Goal: Communication & Community: Connect with others

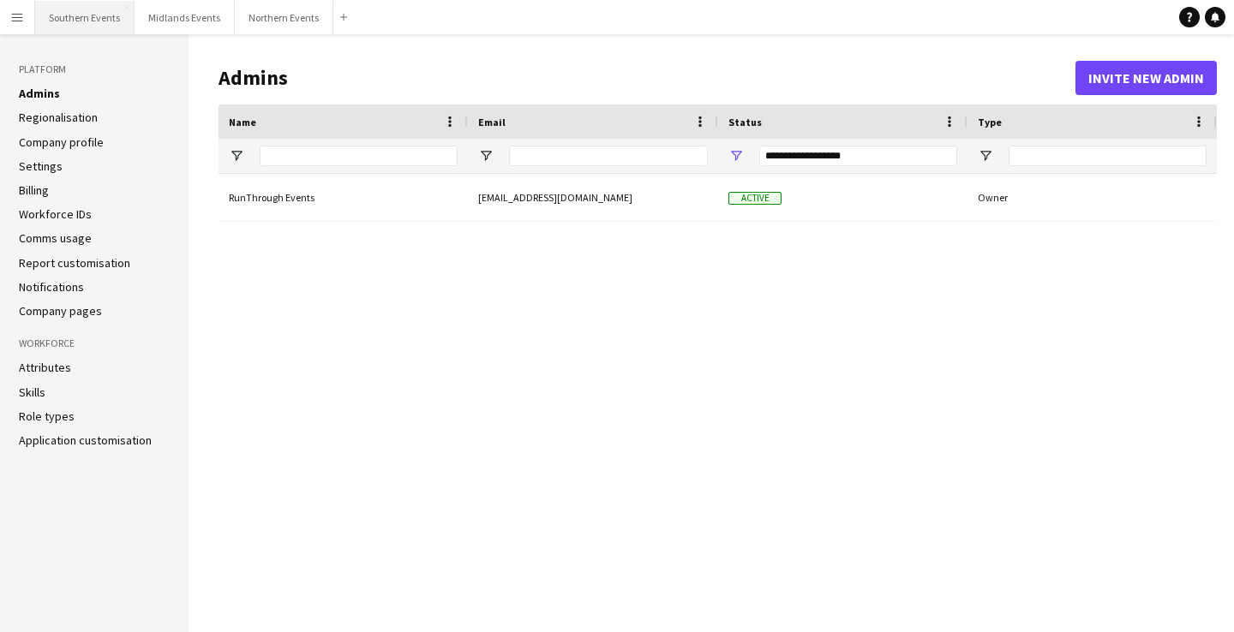
click at [93, 24] on button "Southern Events Close" at bounding box center [84, 17] width 99 height 33
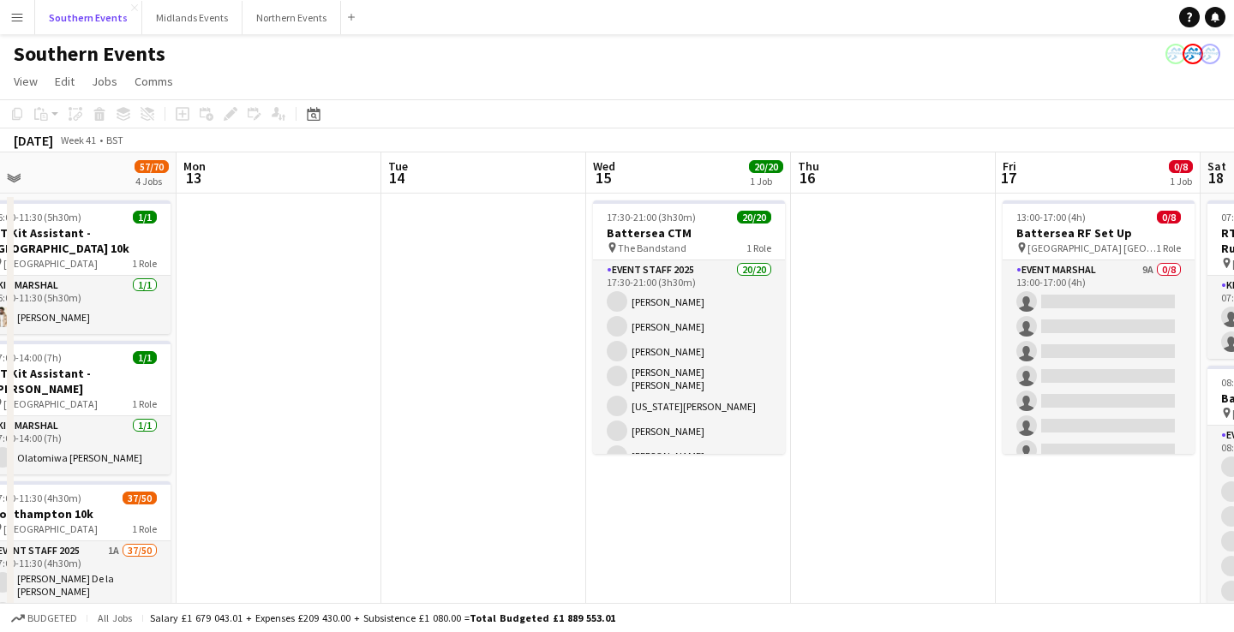
scroll to position [0, 644]
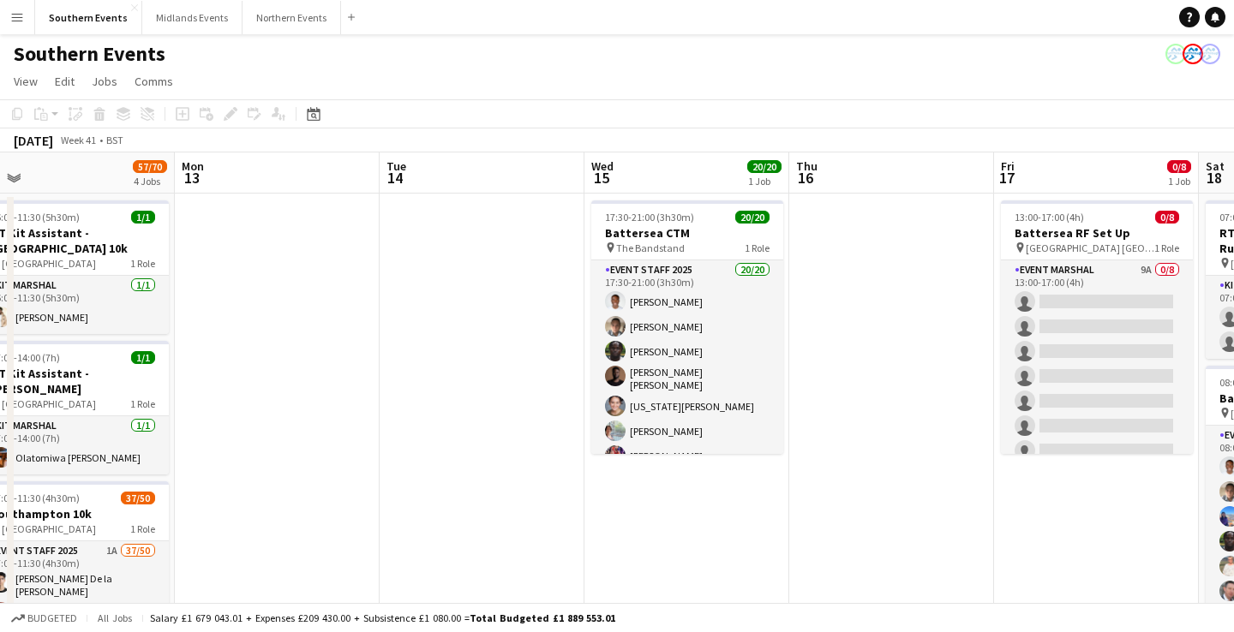
click at [715, 356] on app-card-role "Event Staff 2025 20/20 17:30-21:00 (3h30m) [PERSON_NAME] [PERSON_NAME] [PERSON_…" at bounding box center [687, 533] width 192 height 546
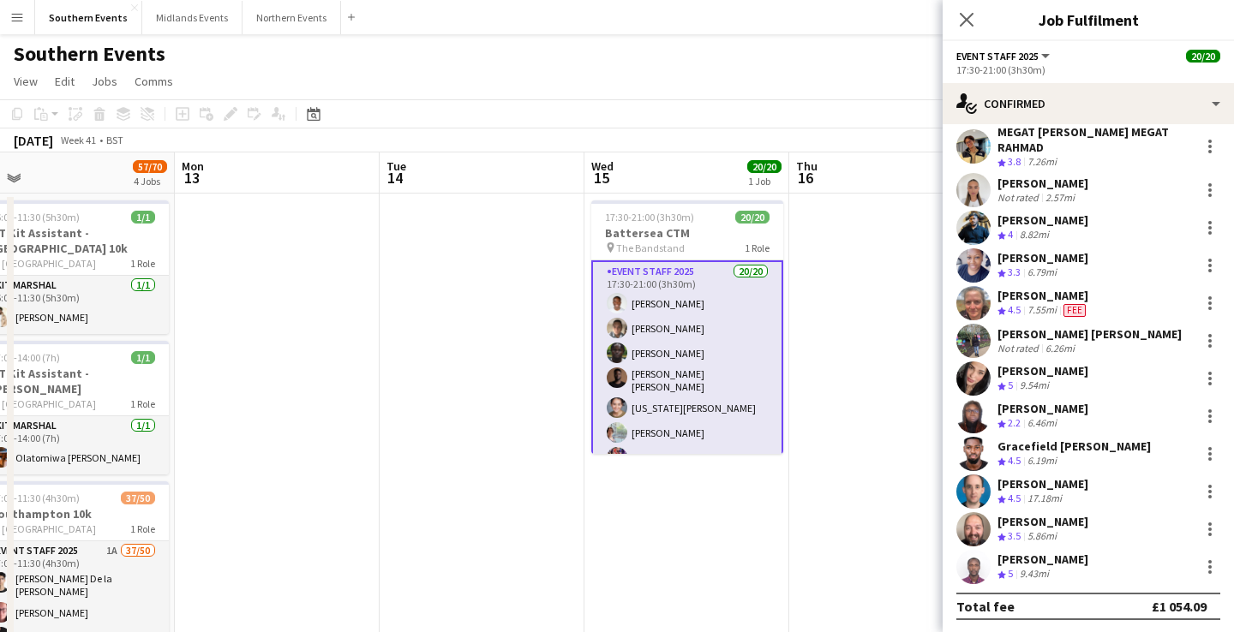
scroll to position [0, 0]
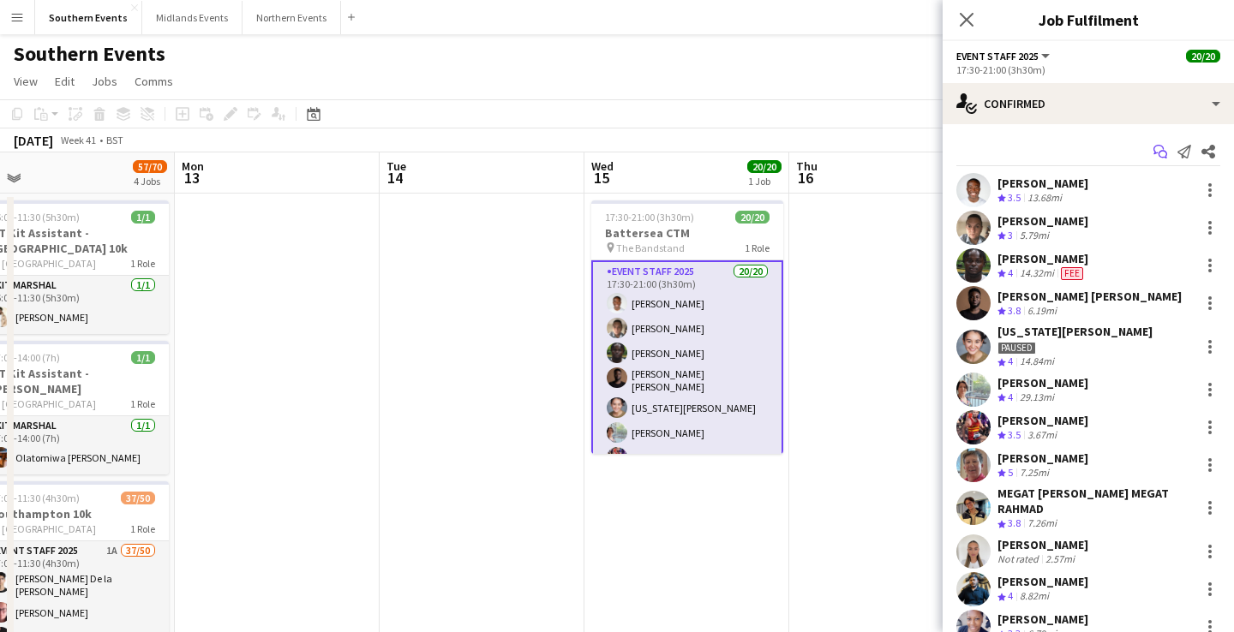
click at [1159, 144] on app-icon "Start chat" at bounding box center [1160, 152] width 24 height 24
click at [1159, 148] on icon "Start chat" at bounding box center [1160, 152] width 14 height 14
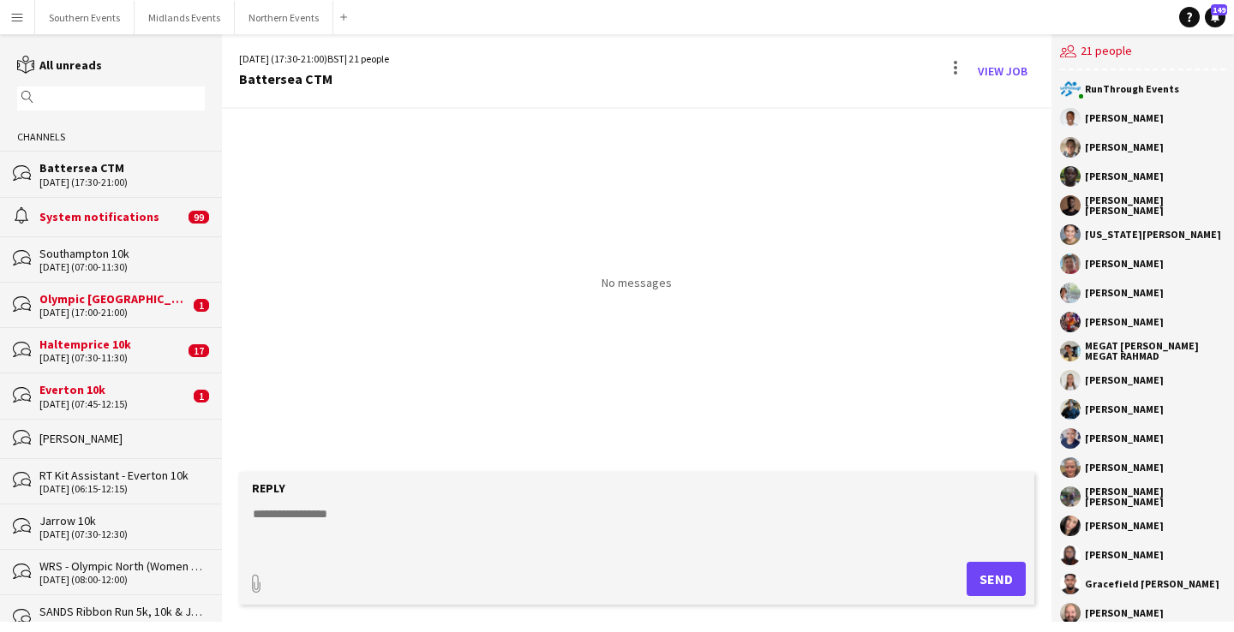
scroll to position [77, 0]
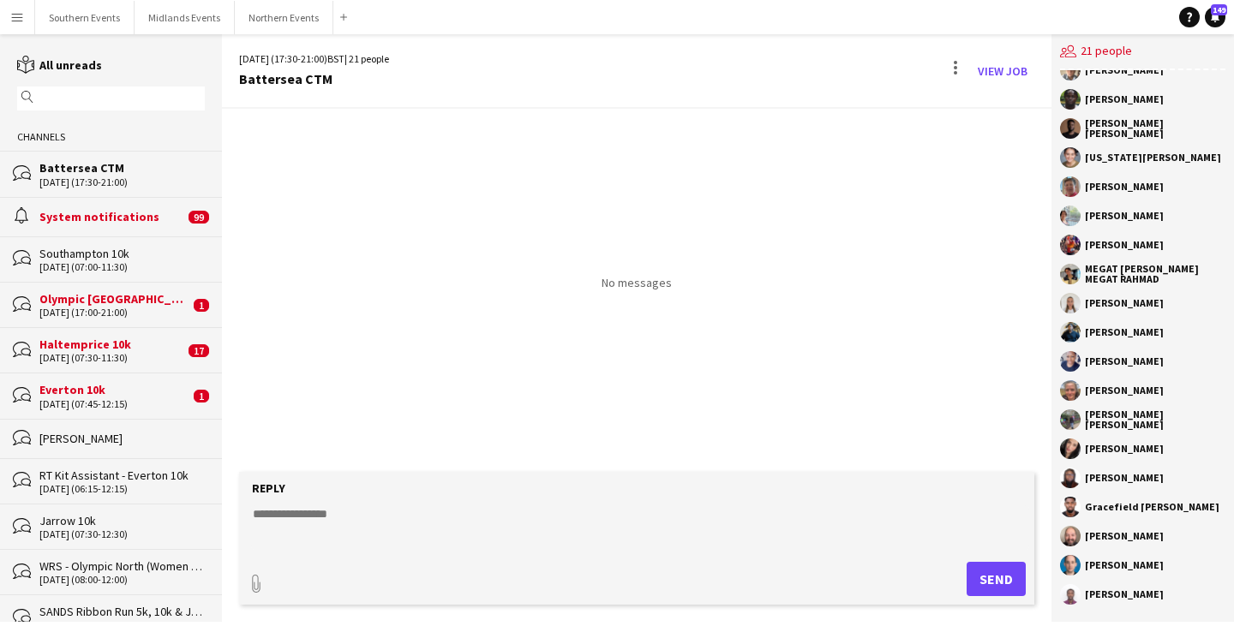
drag, startPoint x: 1085, startPoint y: 117, endPoint x: 1104, endPoint y: 674, distance: 557.2
click at [1104, 631] on html "Menu Boards Boards Boards All jobs Status Workforce Workforce My Workforce Recr…" at bounding box center [617, 316] width 1234 height 632
copy div "[PERSON_NAME] [PERSON_NAME] [PERSON_NAME] [PERSON_NAME] [US_STATE][PERSON_NAME]…"
click at [74, 21] on button "Southern Events Close" at bounding box center [84, 17] width 99 height 33
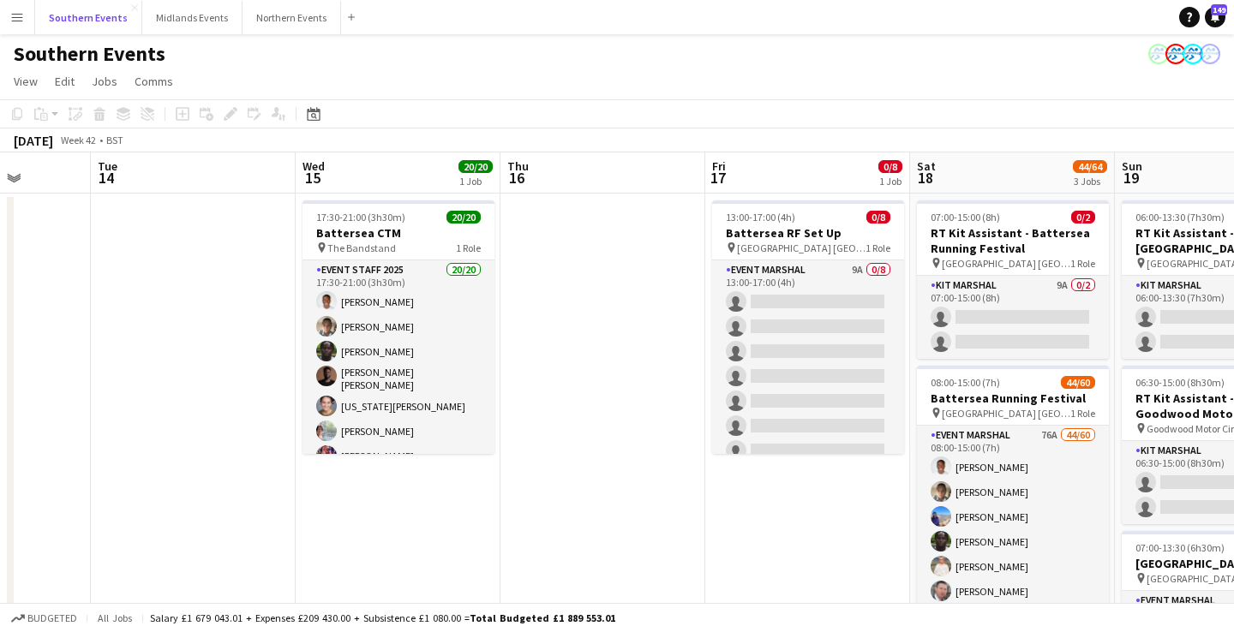
scroll to position [0, 530]
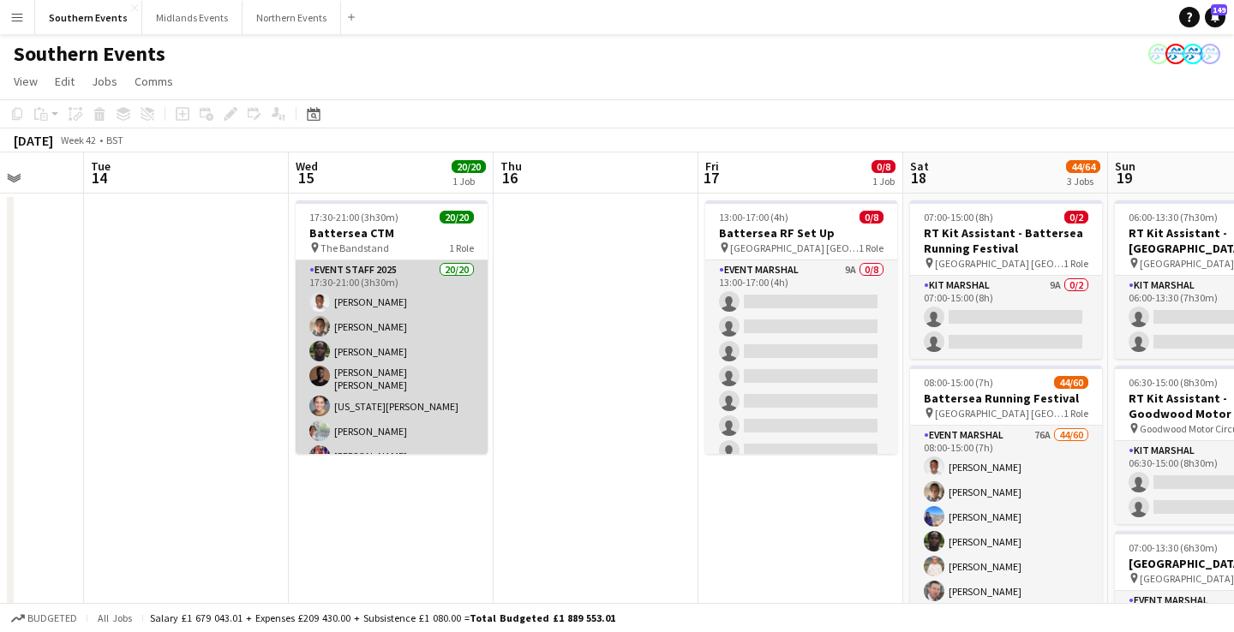
click at [426, 420] on app-card-role "Event Staff 2025 20/20 17:30-21:00 (3h30m) [PERSON_NAME] [PERSON_NAME] [PERSON_…" at bounding box center [392, 533] width 192 height 546
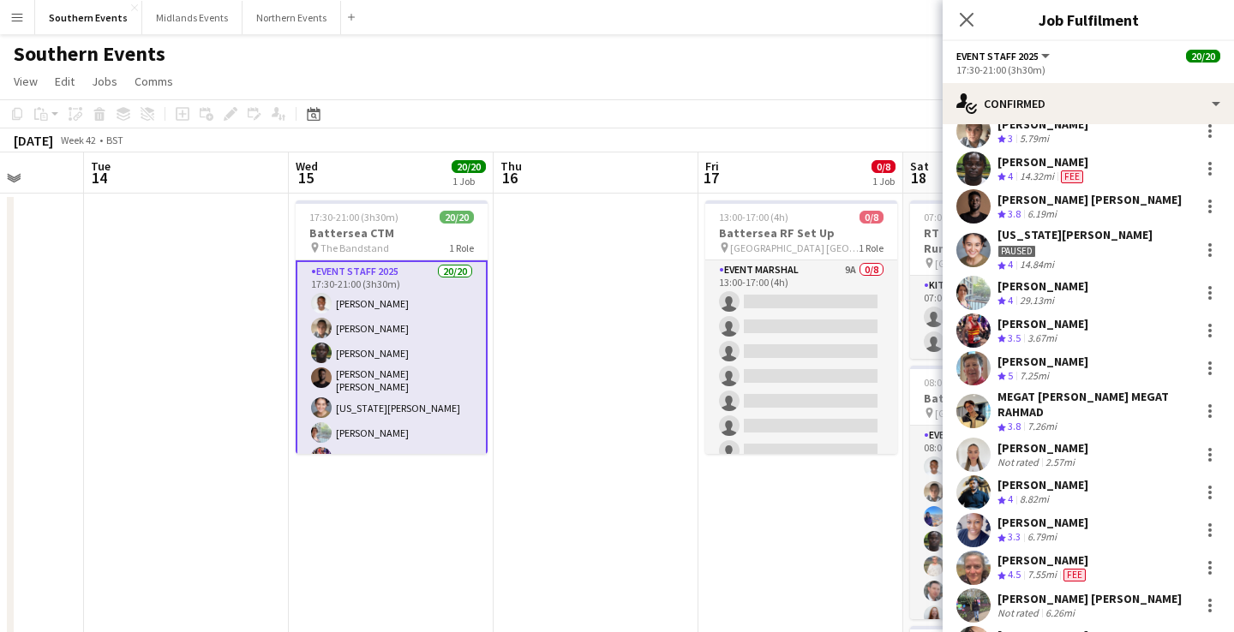
scroll to position [103, 0]
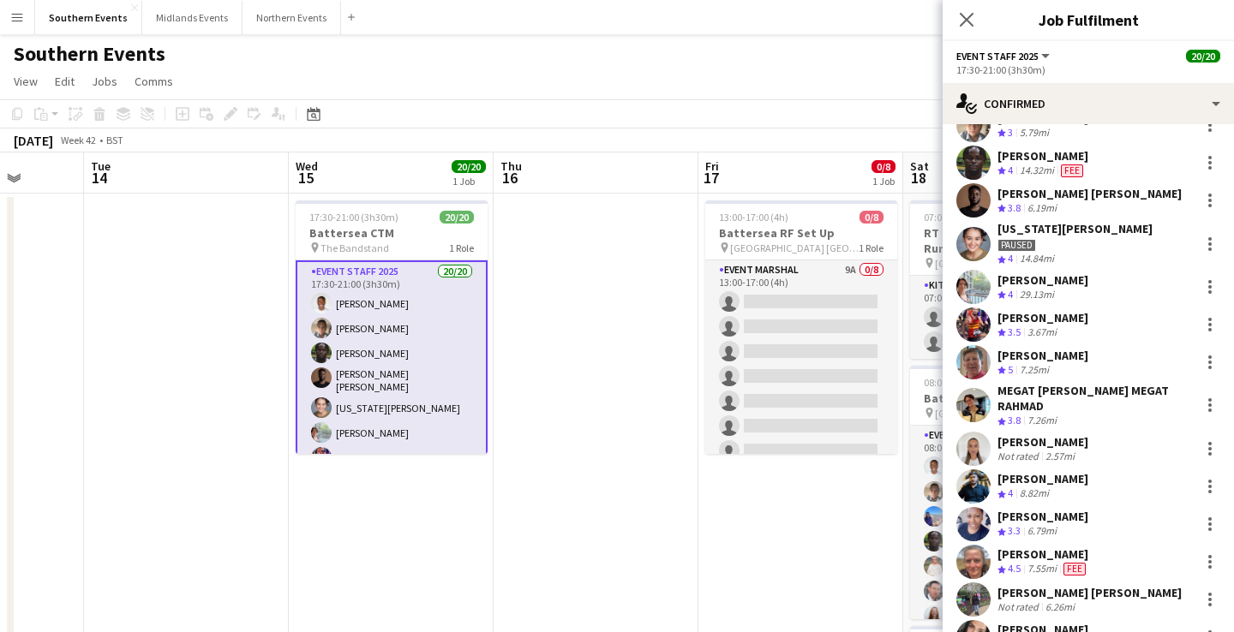
click at [1033, 451] on div "Not rated" at bounding box center [1019, 456] width 45 height 13
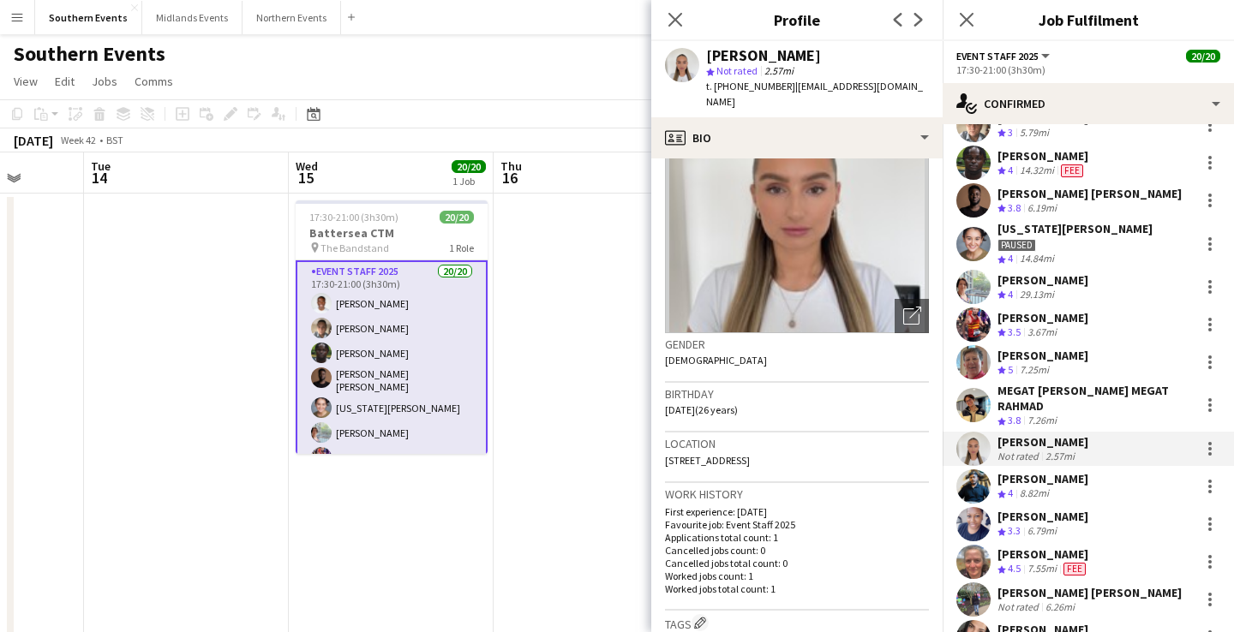
scroll to position [105, 0]
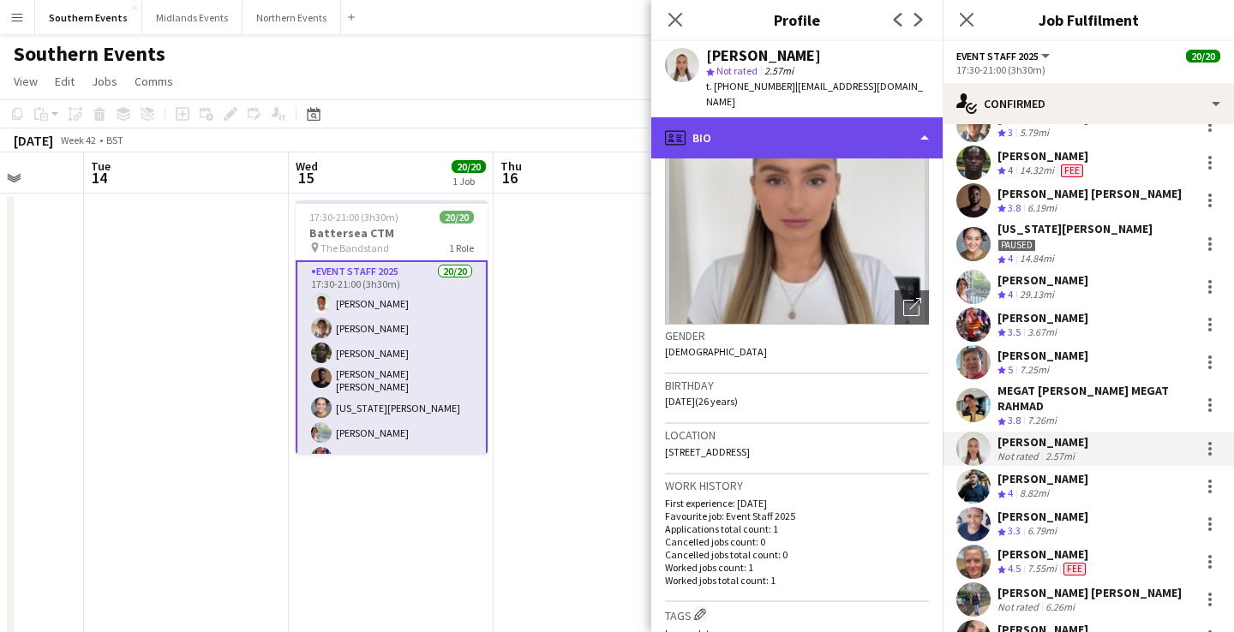
click at [762, 117] on div "profile Bio" at bounding box center [796, 137] width 291 height 41
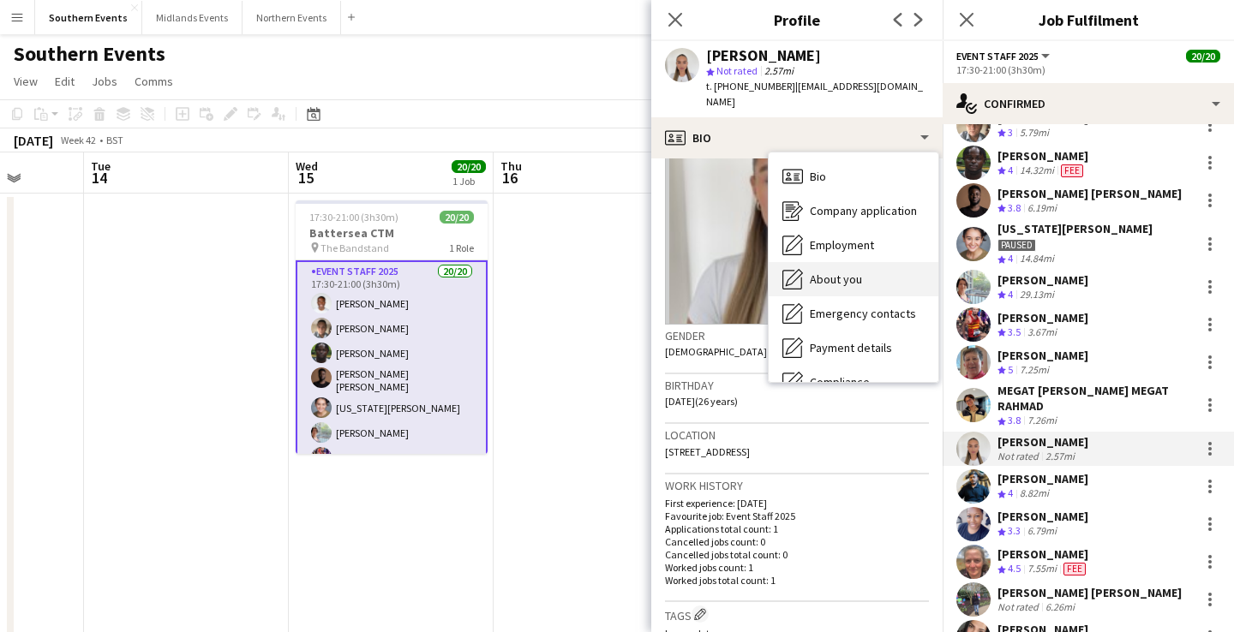
click at [867, 262] on div "About you About you" at bounding box center [853, 279] width 170 height 34
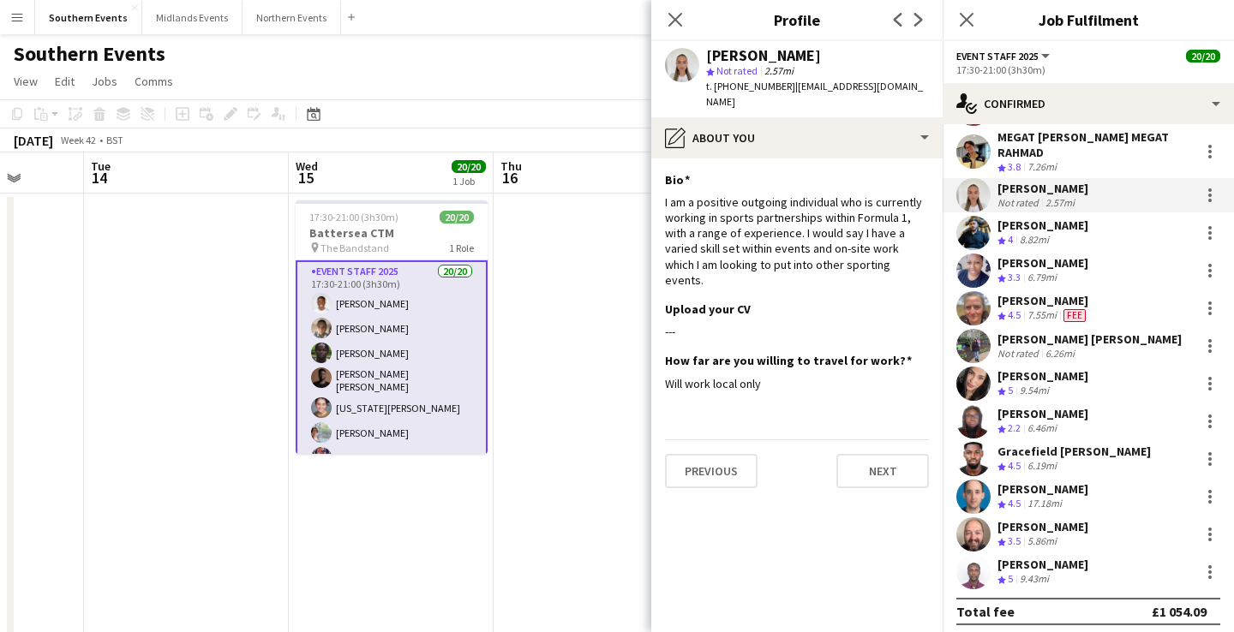
scroll to position [362, 0]
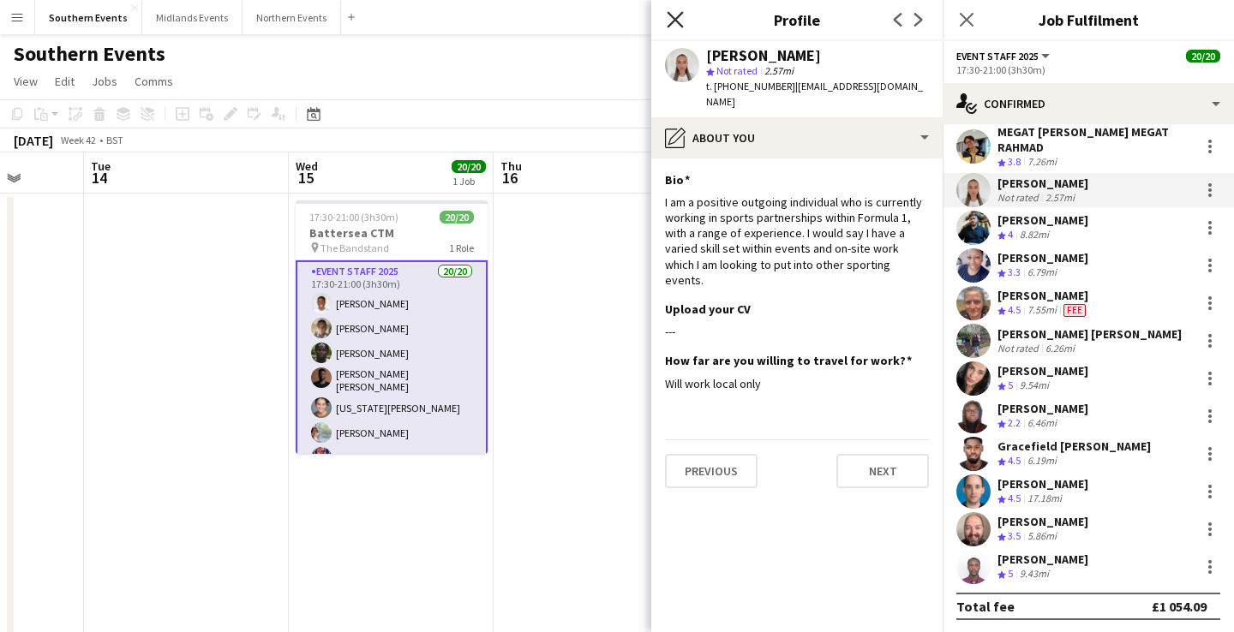
click at [673, 15] on icon "Close pop-in" at bounding box center [675, 19] width 16 height 16
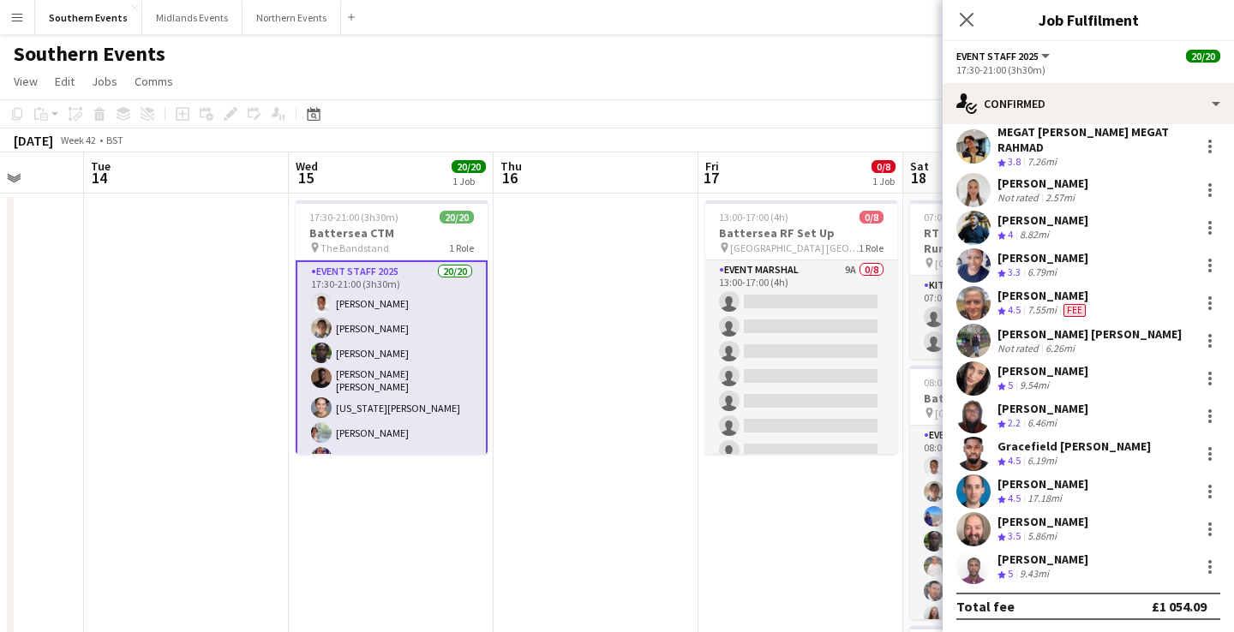
scroll to position [0, 0]
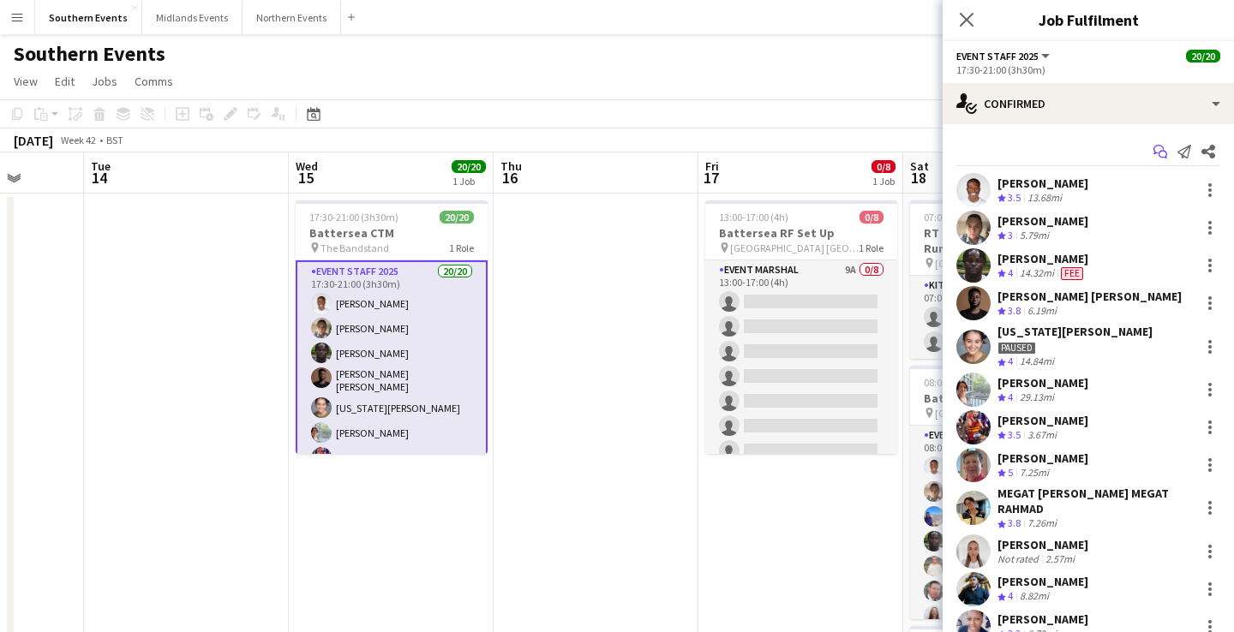
click at [1156, 151] on icon "Start chat" at bounding box center [1160, 152] width 14 height 14
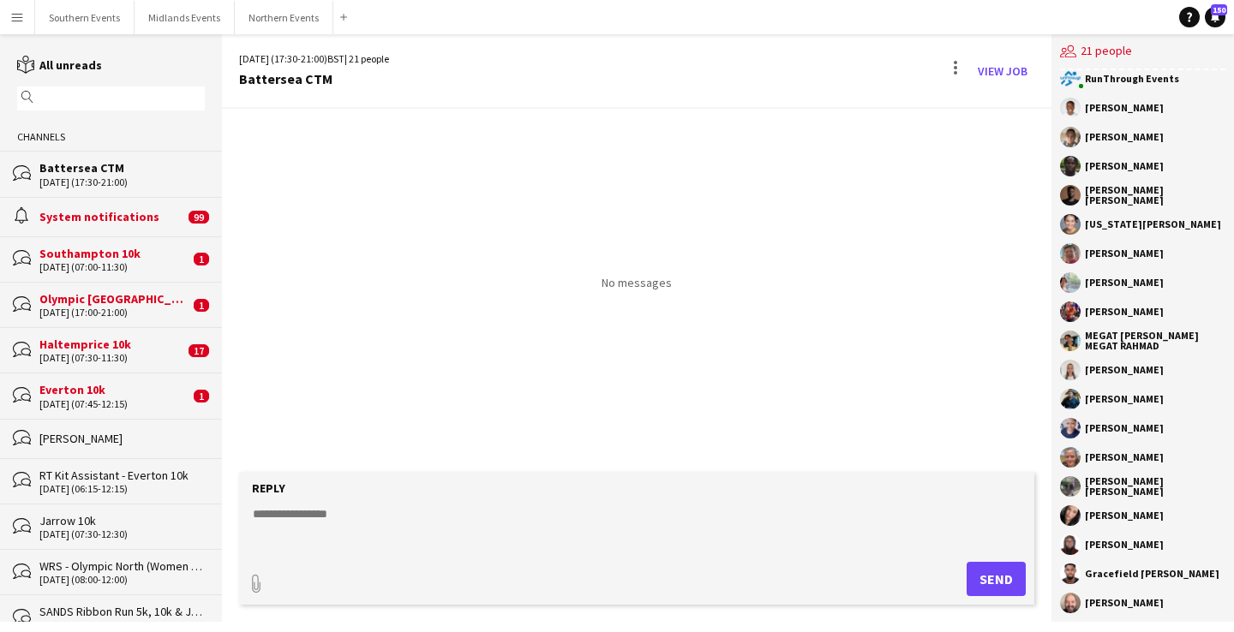
scroll to position [9, 0]
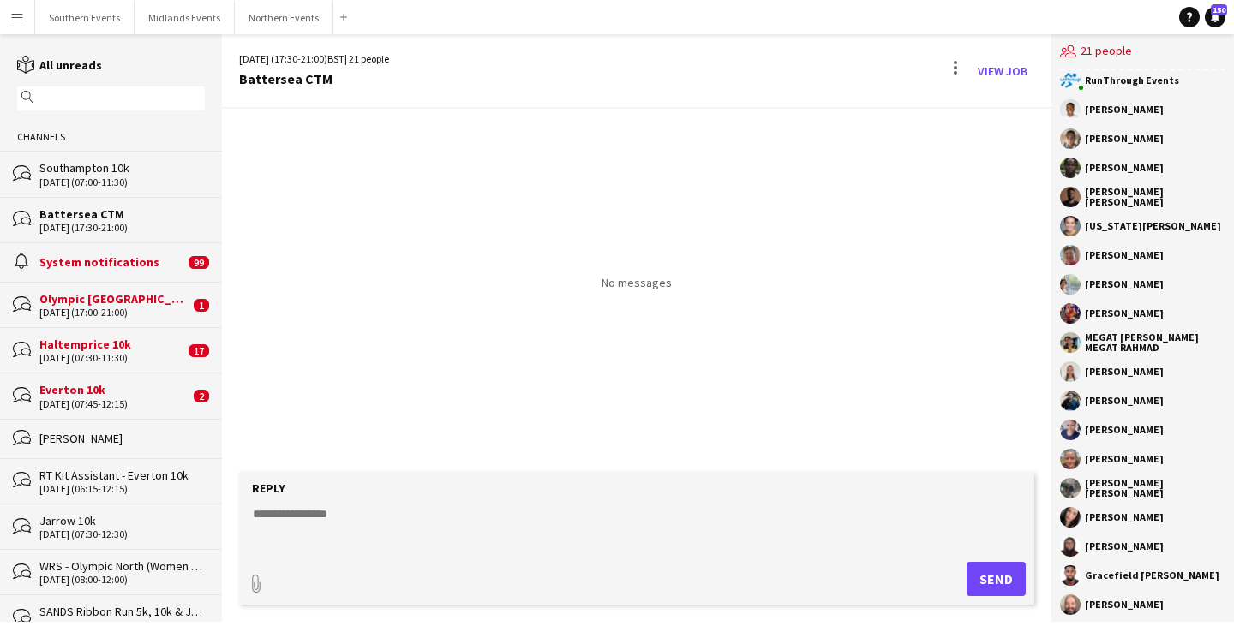
click at [356, 514] on textarea at bounding box center [640, 527] width 778 height 45
paste textarea "**********"
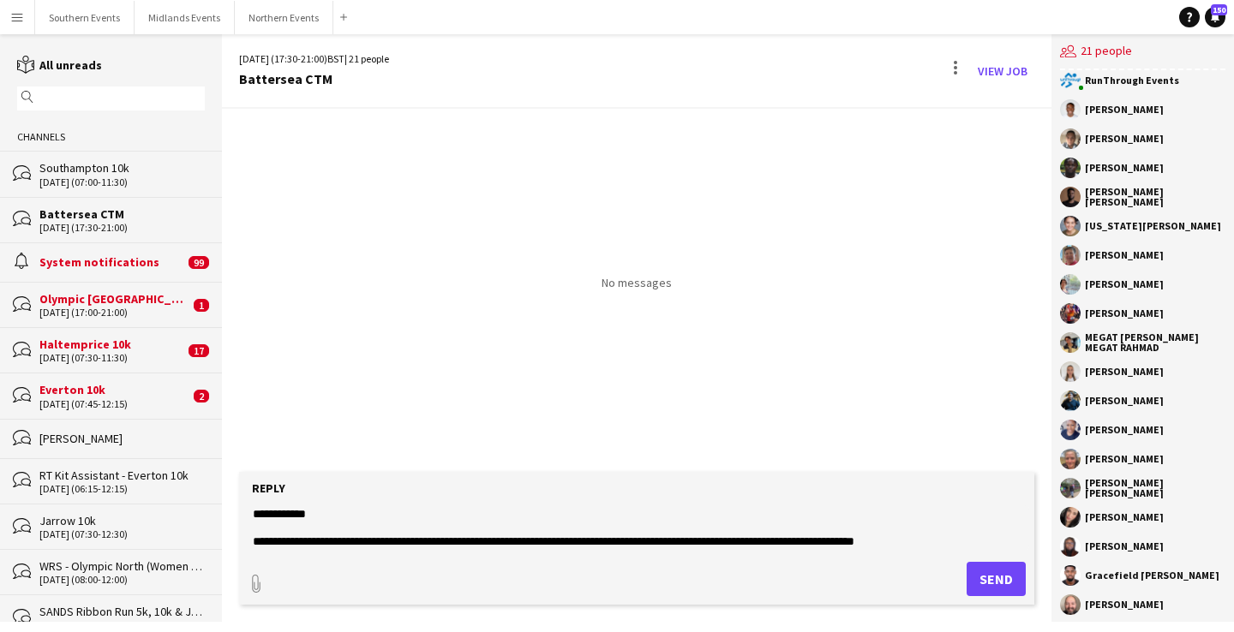
scroll to position [854, 0]
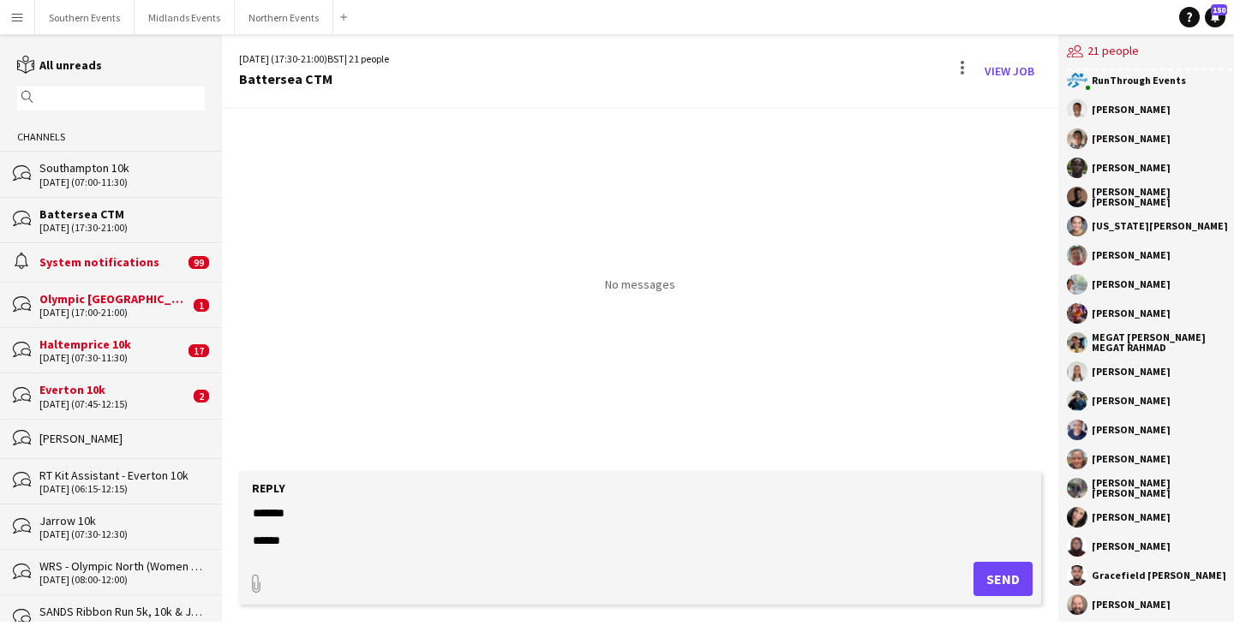
type textarea "**********"
click at [988, 572] on button "Send" at bounding box center [1002, 579] width 59 height 34
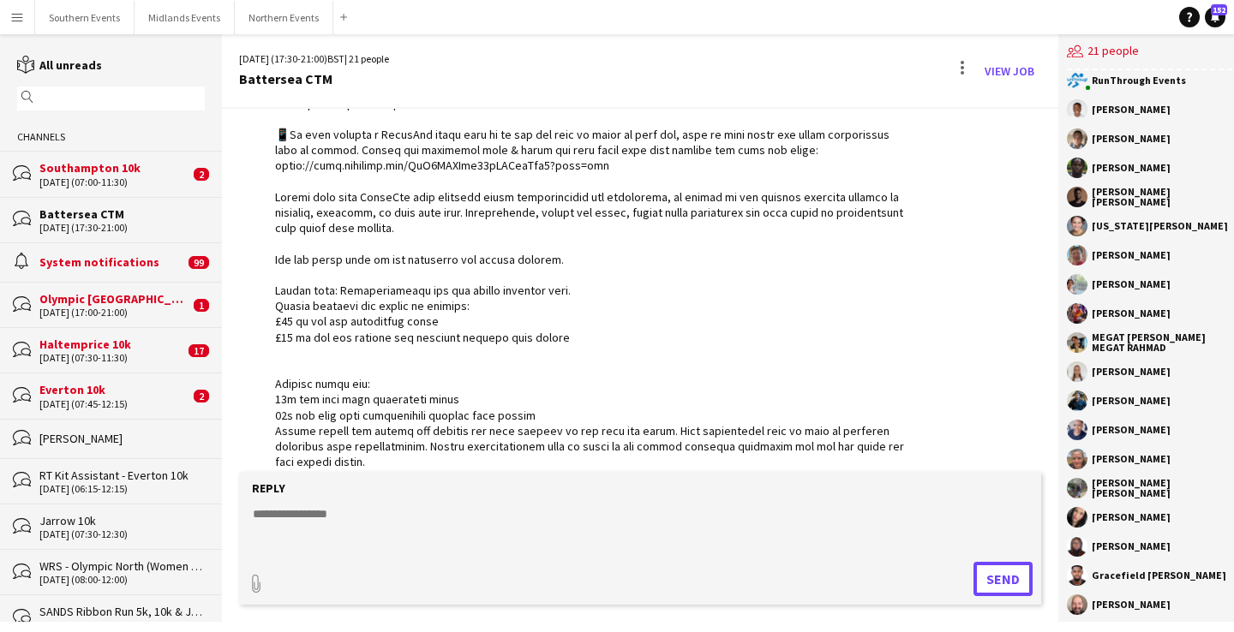
scroll to position [795, 0]
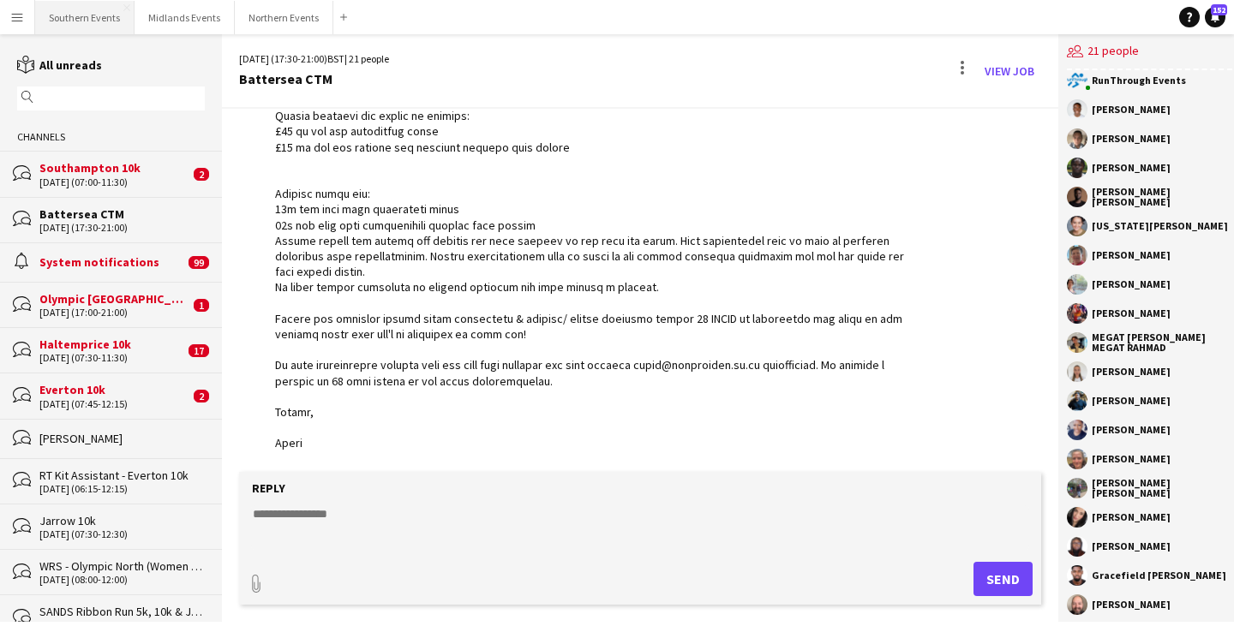
click at [70, 19] on button "Southern Events Close" at bounding box center [84, 17] width 99 height 33
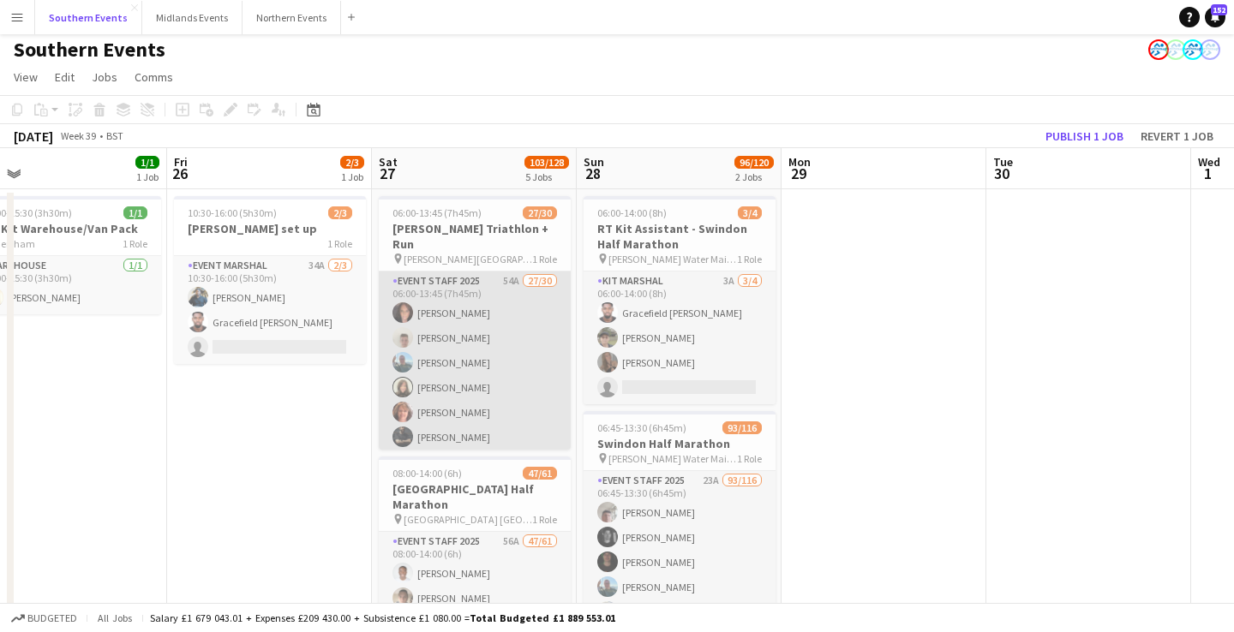
scroll to position [3, 0]
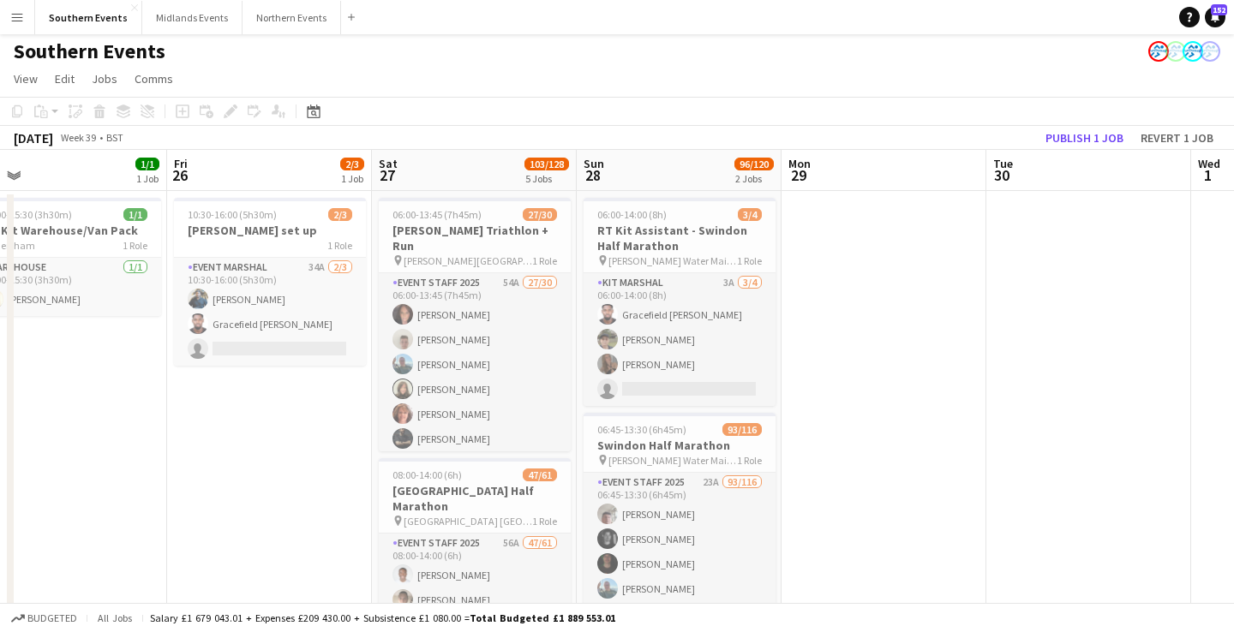
click at [16, 14] on app-icon "Menu" at bounding box center [17, 17] width 14 height 14
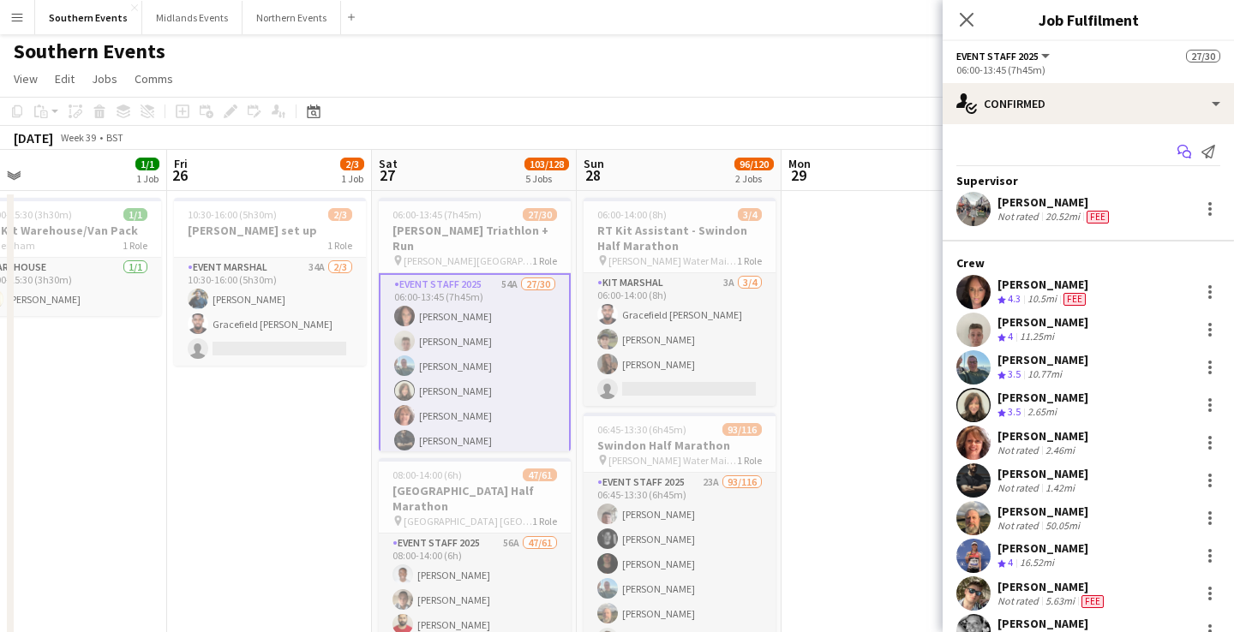
click at [1183, 150] on icon "Start chat" at bounding box center [1184, 152] width 14 height 14
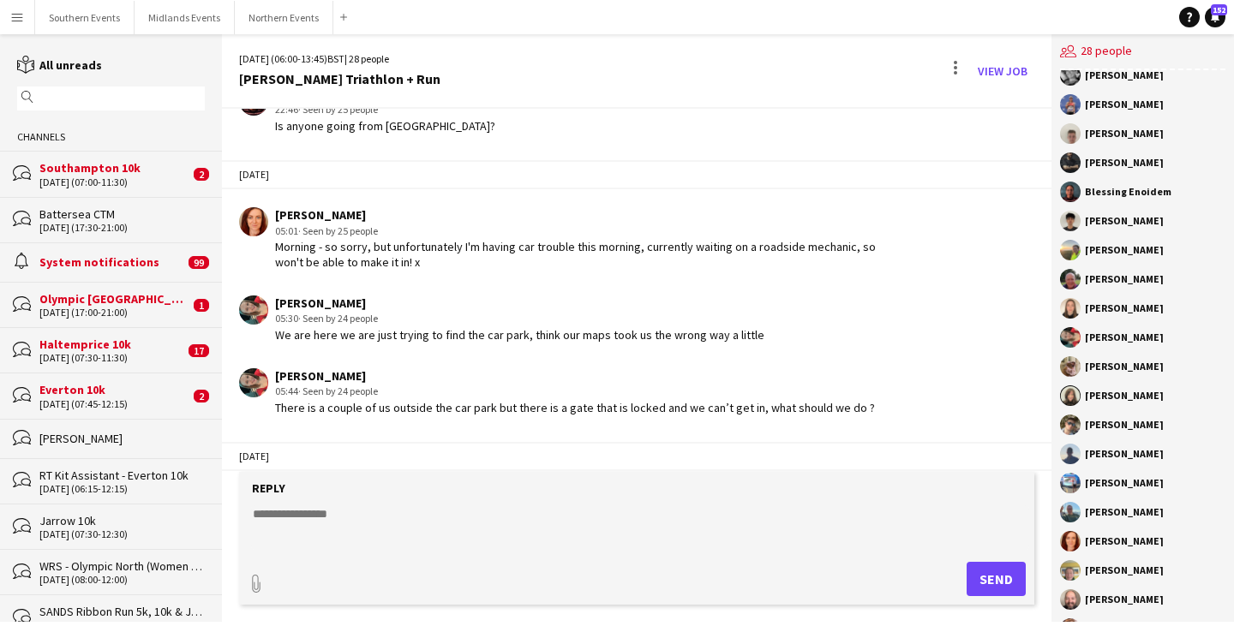
scroll to position [9, 0]
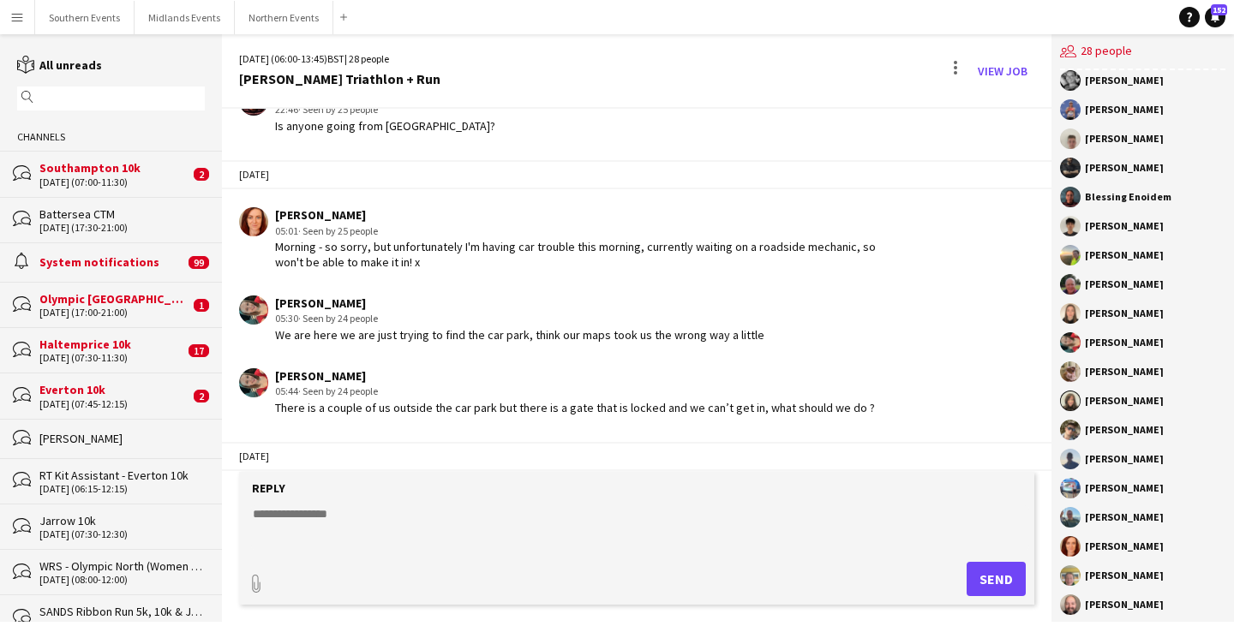
click at [1116, 169] on div "[PERSON_NAME]" at bounding box center [1124, 168] width 79 height 10
click at [74, 11] on button "Southern Events Close" at bounding box center [84, 17] width 99 height 33
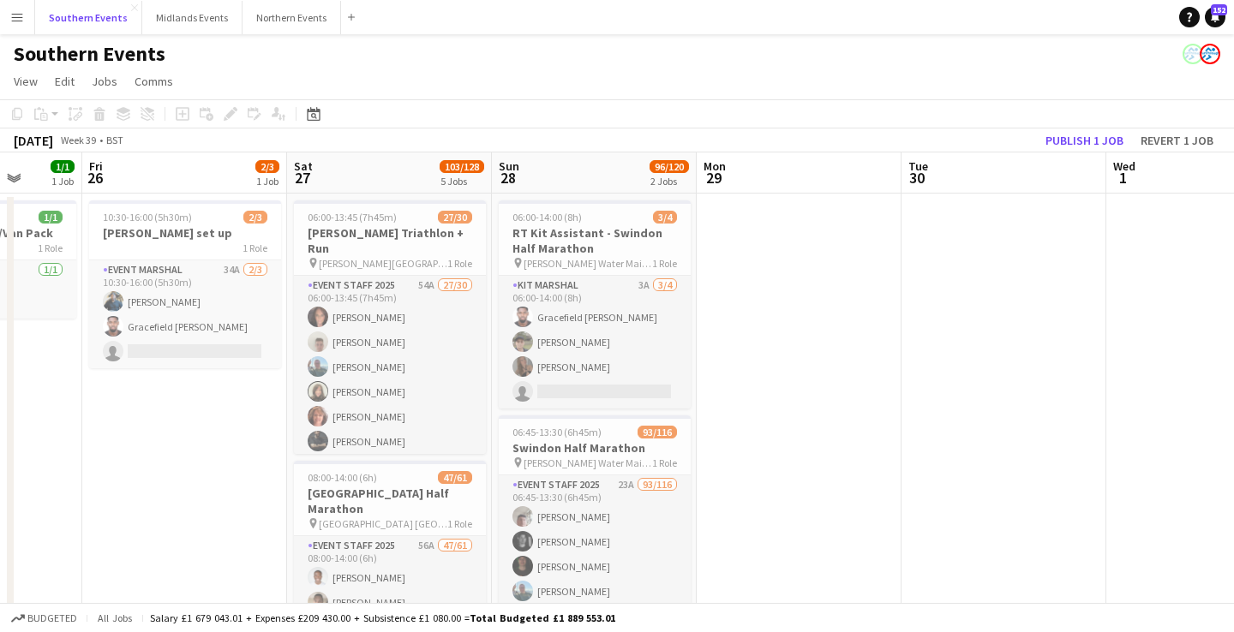
scroll to position [0, 354]
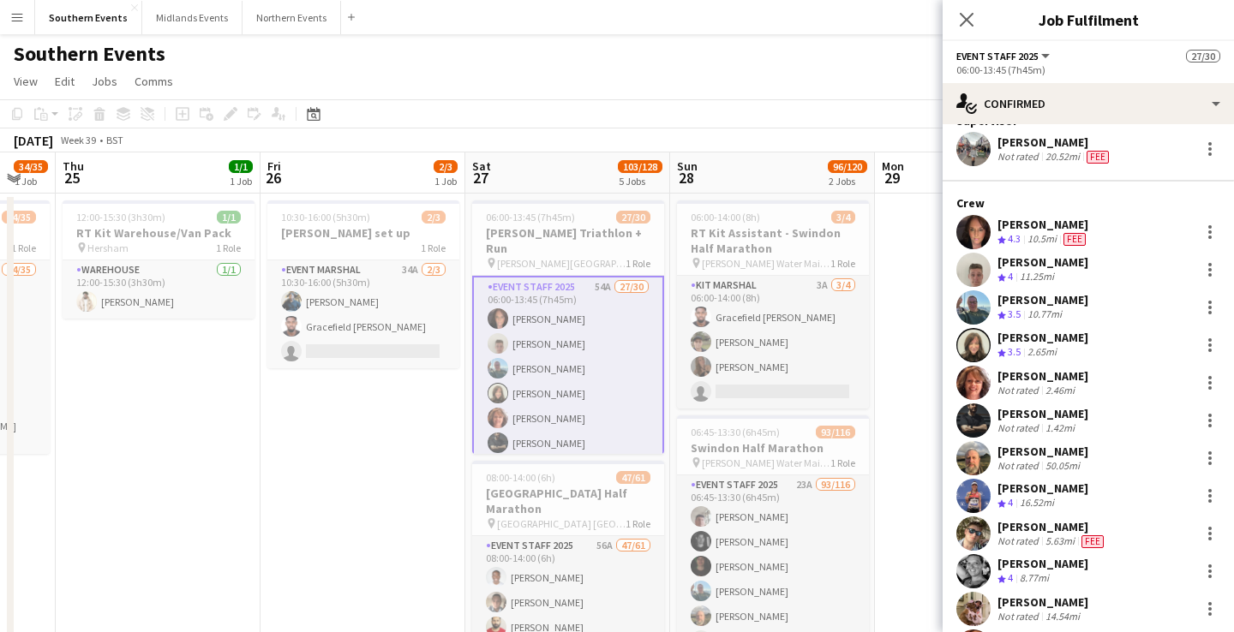
scroll to position [63, 0]
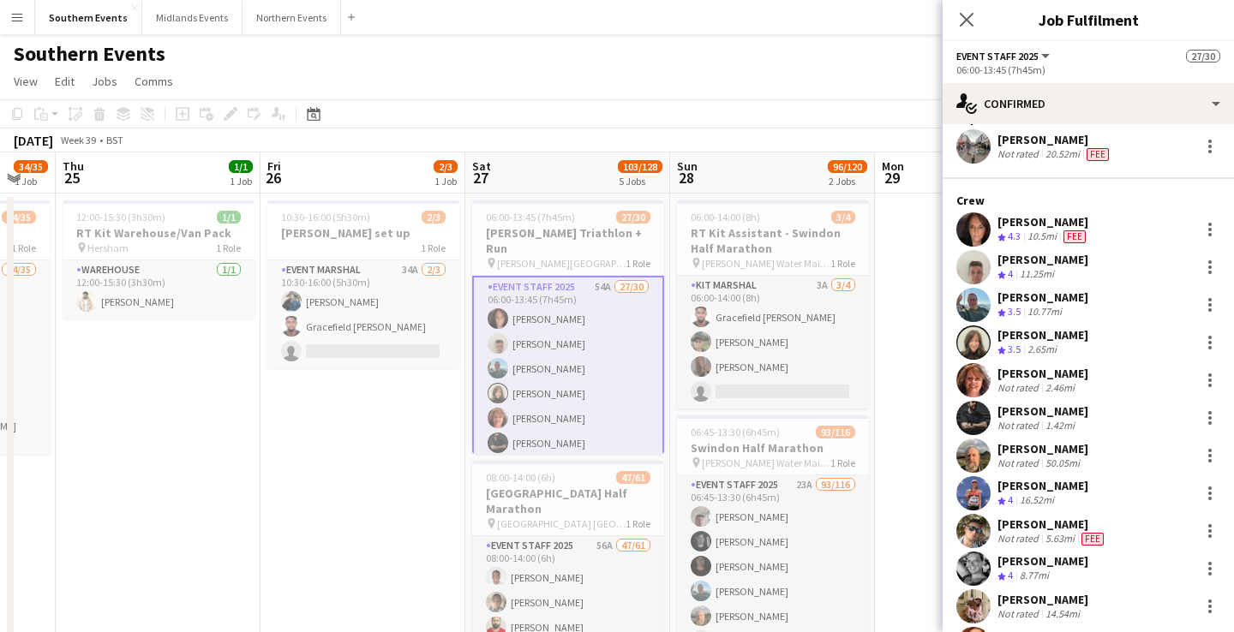
click at [1059, 425] on div "1.42mi" at bounding box center [1060, 425] width 36 height 13
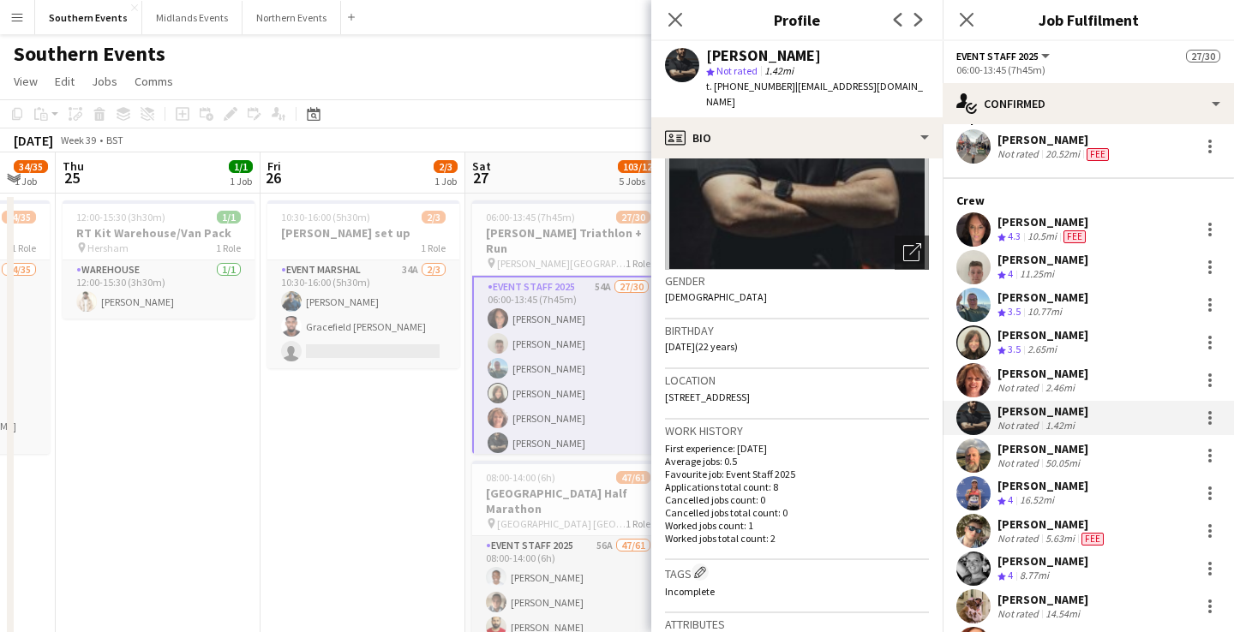
scroll to position [168, 0]
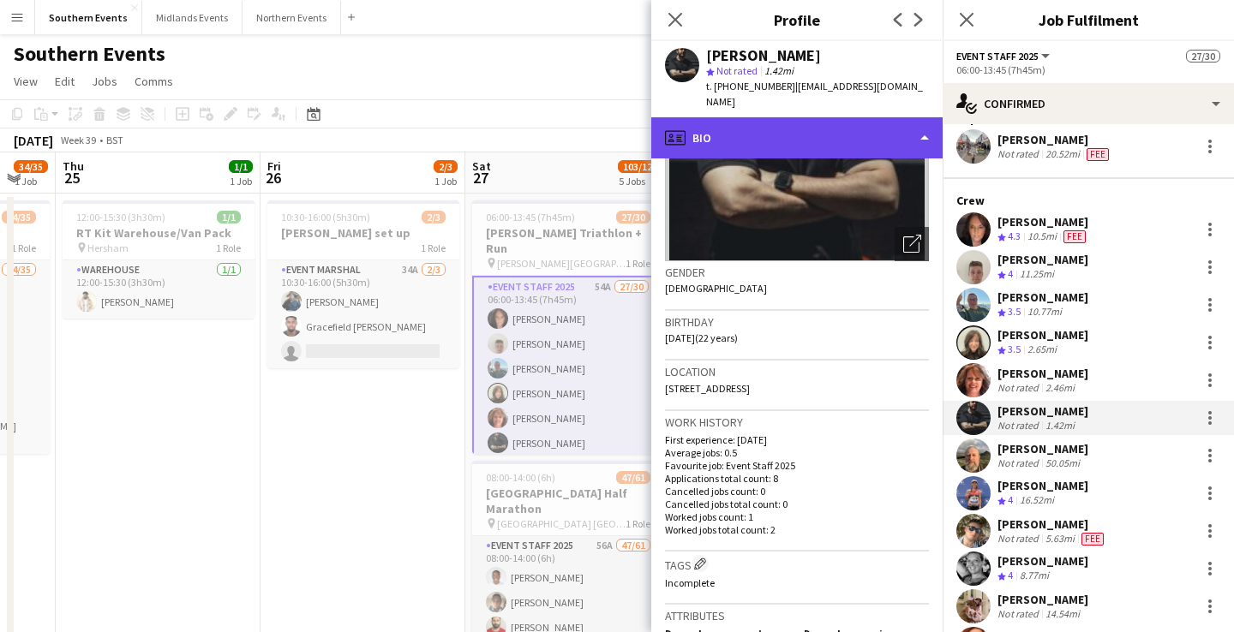
click at [821, 121] on div "profile Bio" at bounding box center [796, 137] width 291 height 41
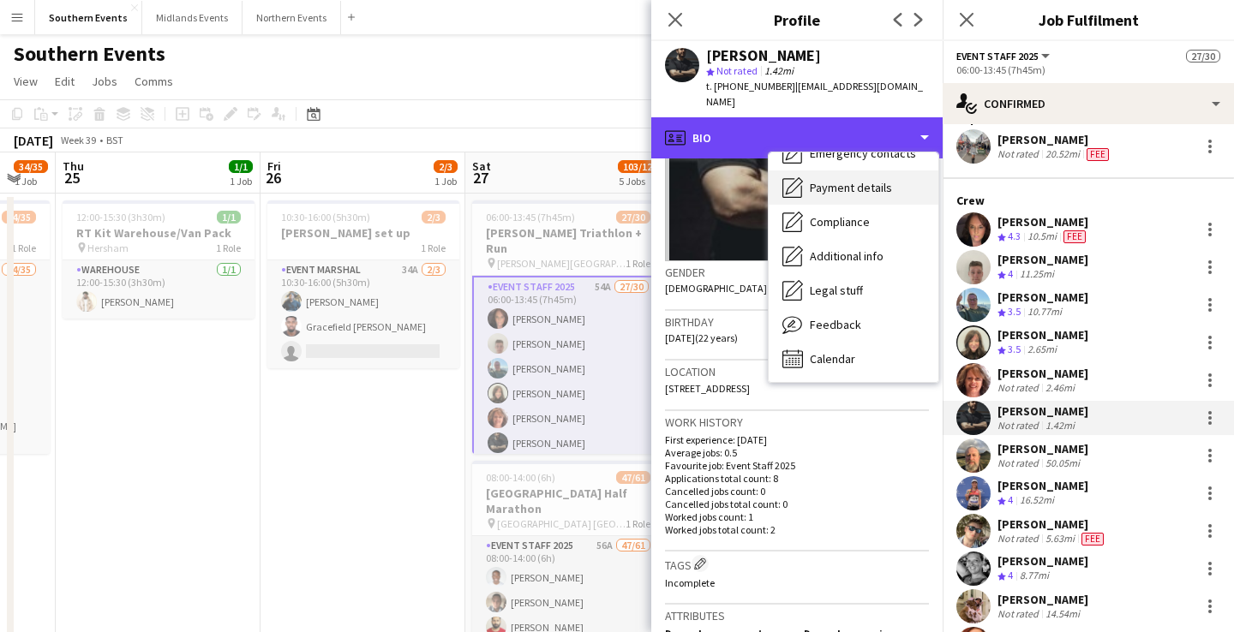
scroll to position [161, 0]
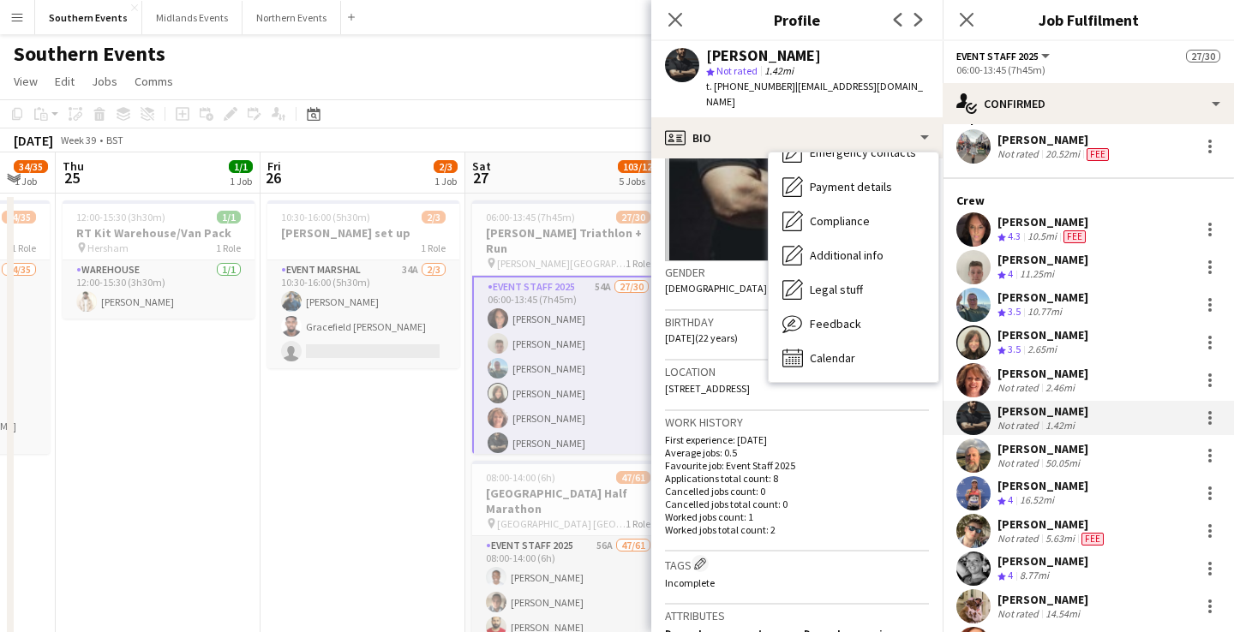
click at [1059, 412] on div "[PERSON_NAME]" at bounding box center [1042, 411] width 91 height 15
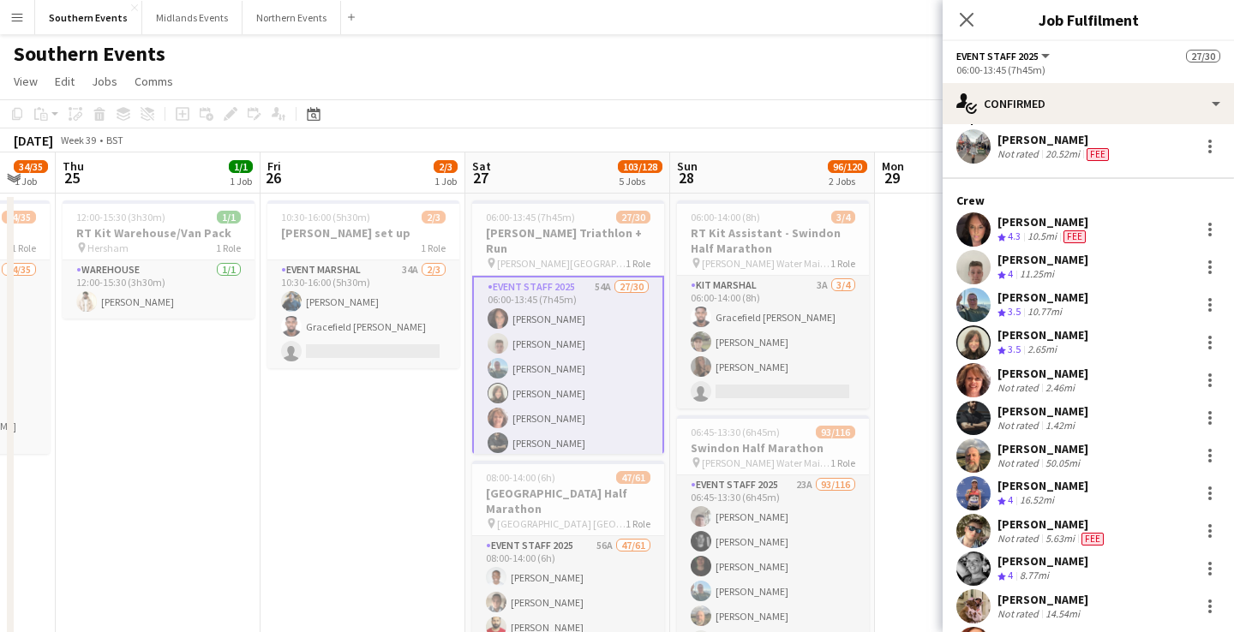
click at [1059, 412] on div "[PERSON_NAME]" at bounding box center [1042, 411] width 91 height 15
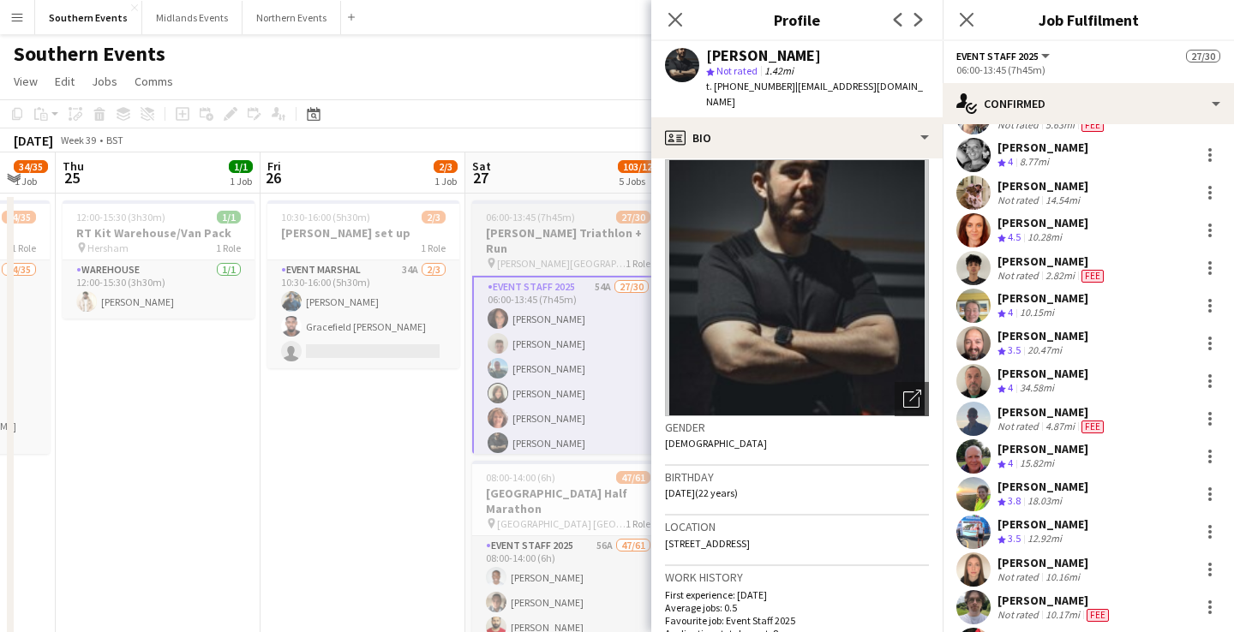
scroll to position [481, 0]
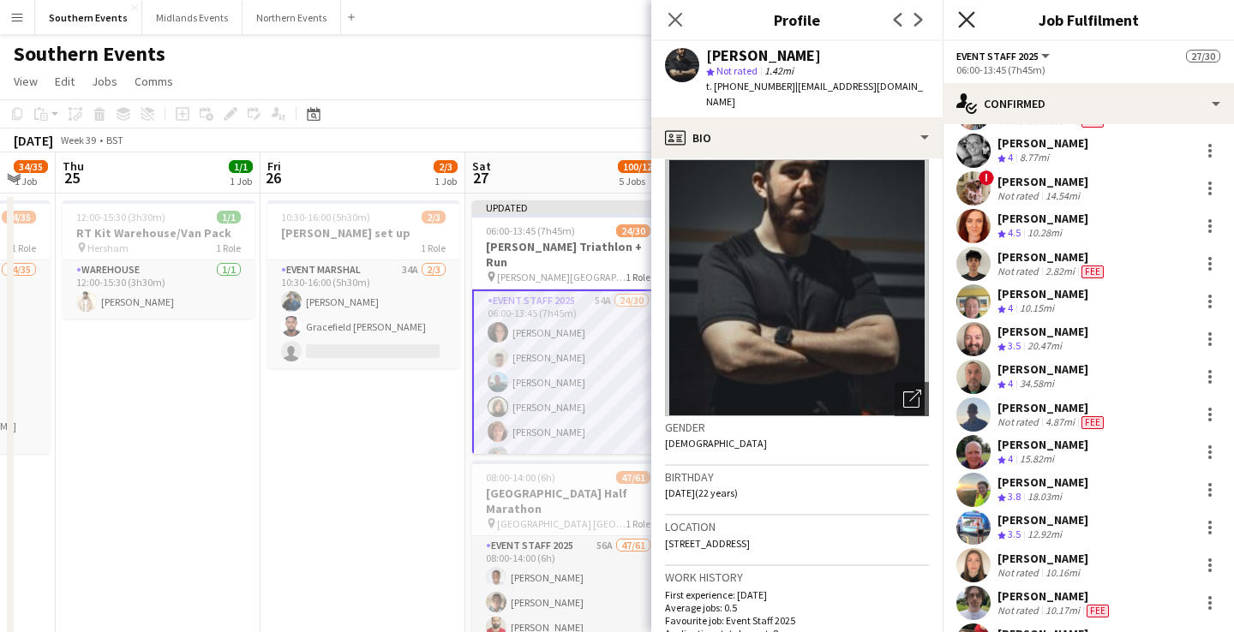
click at [969, 22] on icon at bounding box center [966, 19] width 16 height 16
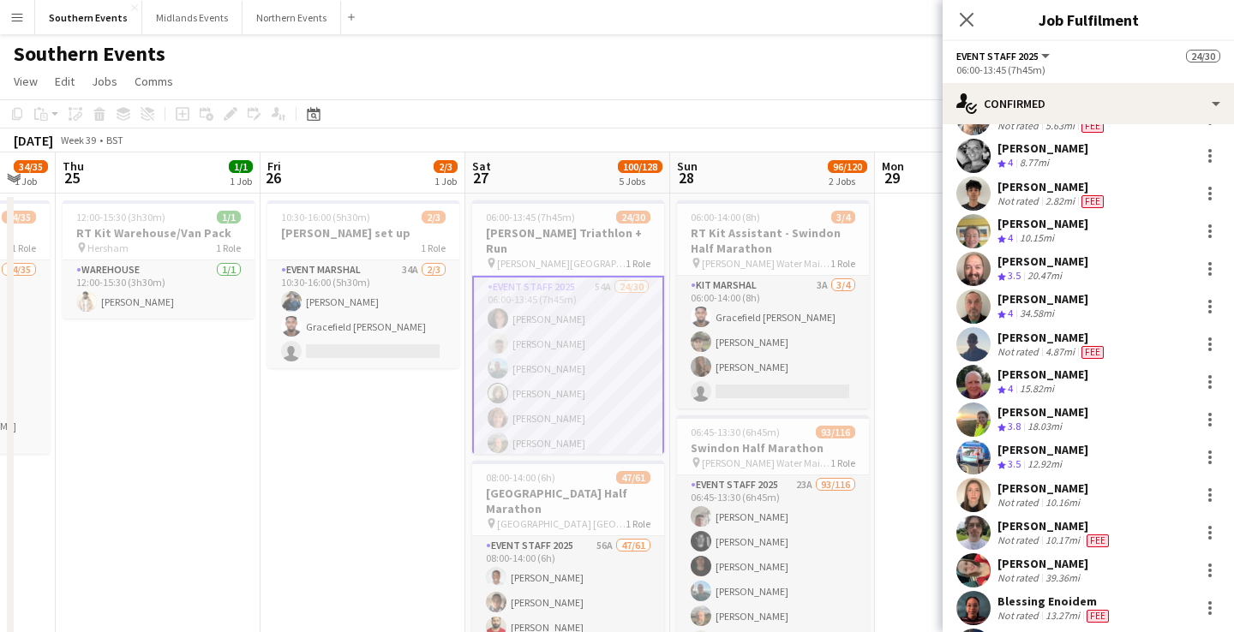
scroll to position [434, 0]
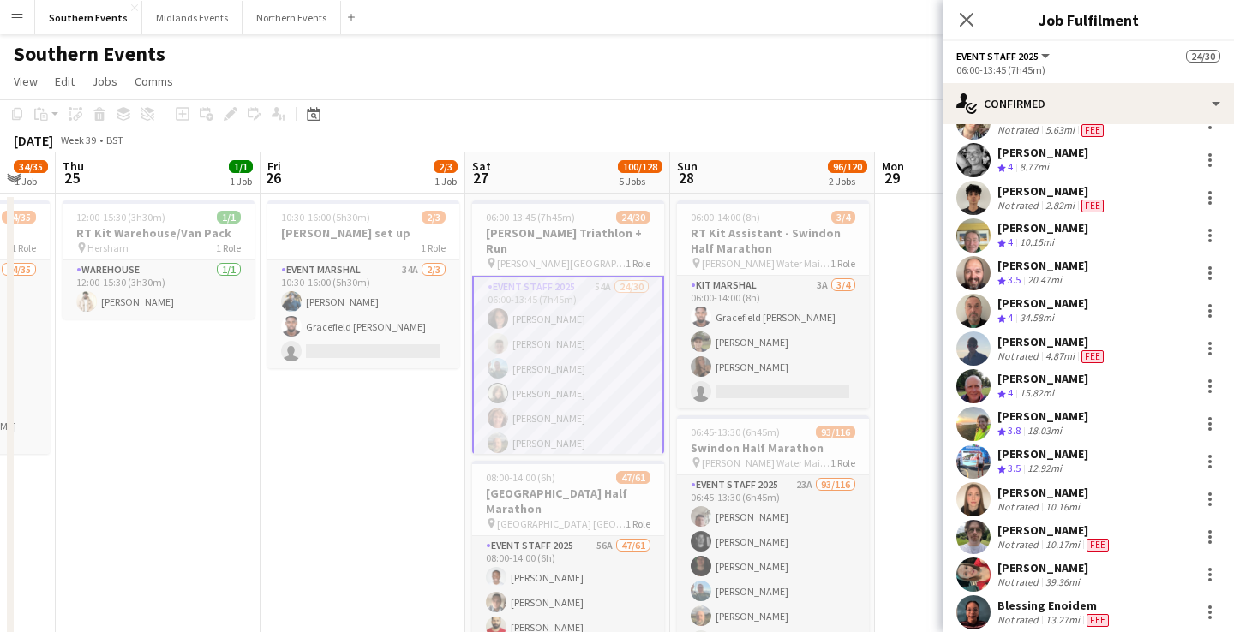
click at [1053, 200] on div "2.82mi" at bounding box center [1060, 206] width 36 height 14
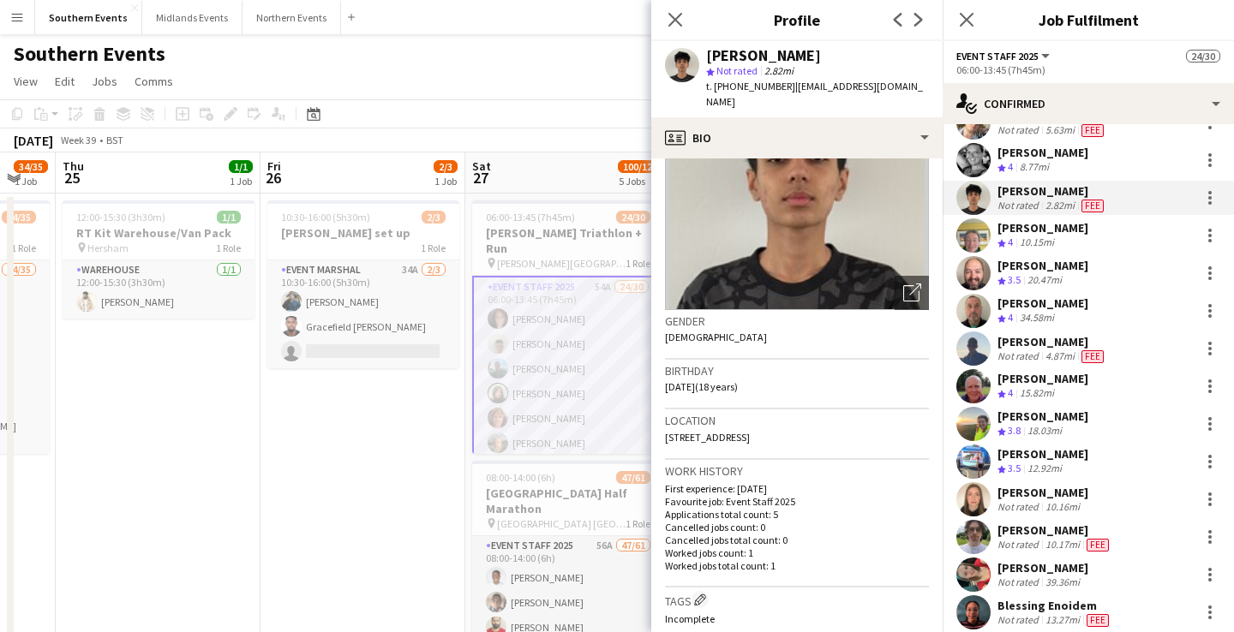
scroll to position [116, 0]
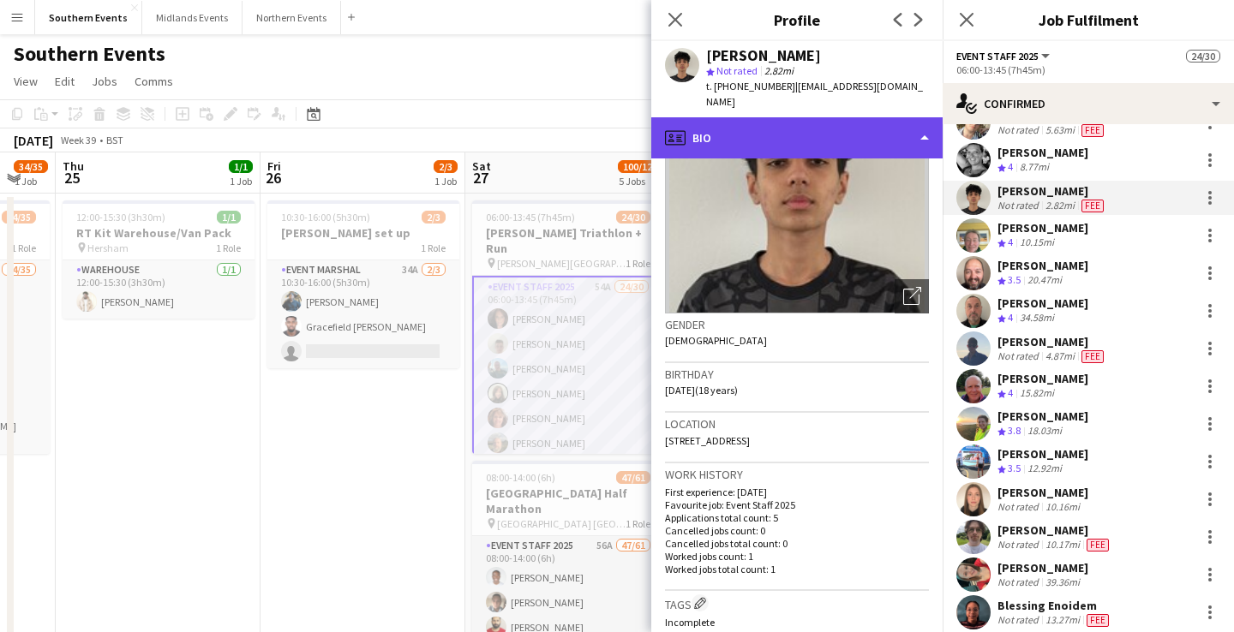
click at [828, 122] on div "profile Bio" at bounding box center [796, 137] width 291 height 41
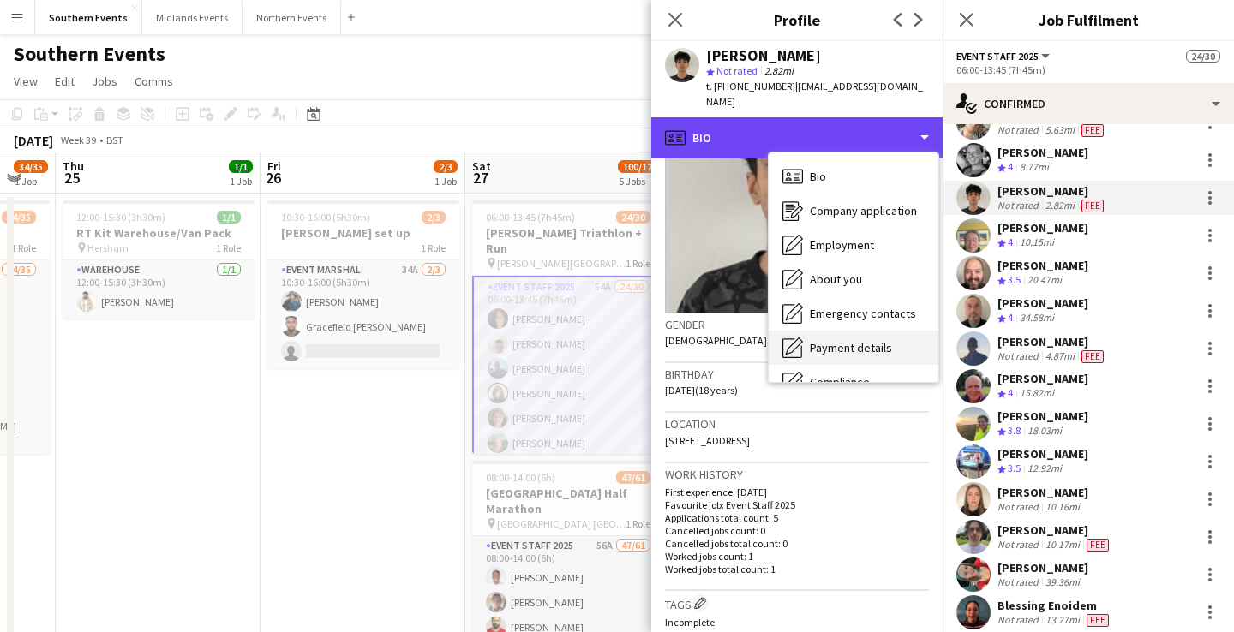
scroll to position [161, 0]
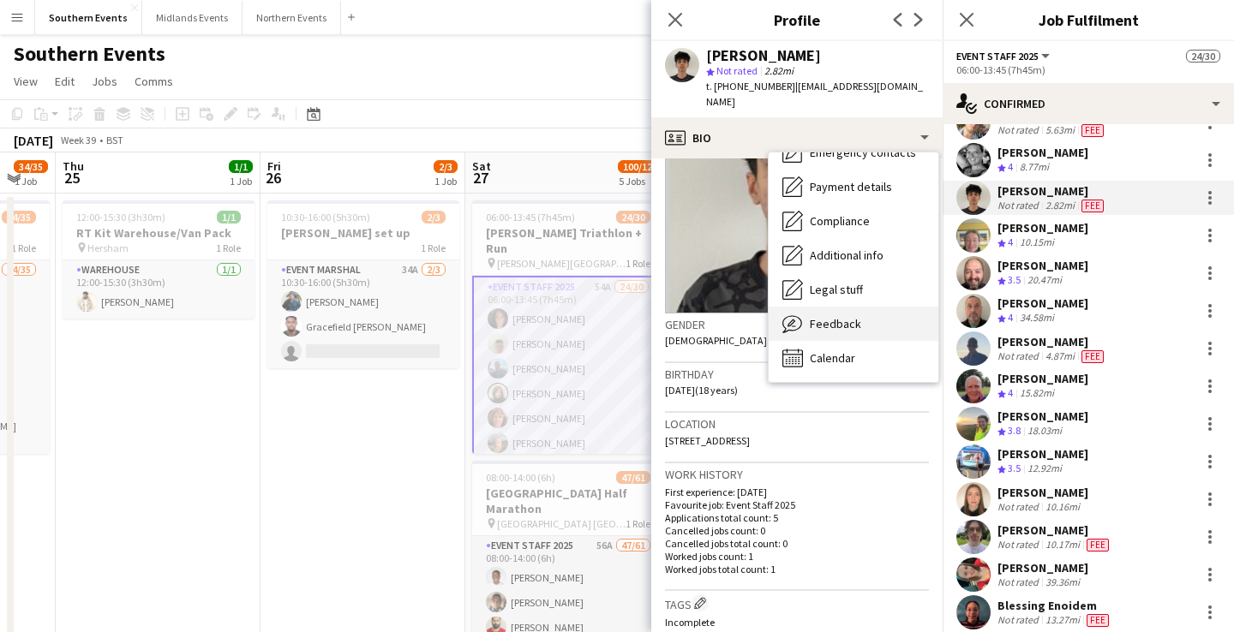
click at [861, 308] on div "Feedback Feedback" at bounding box center [853, 324] width 170 height 34
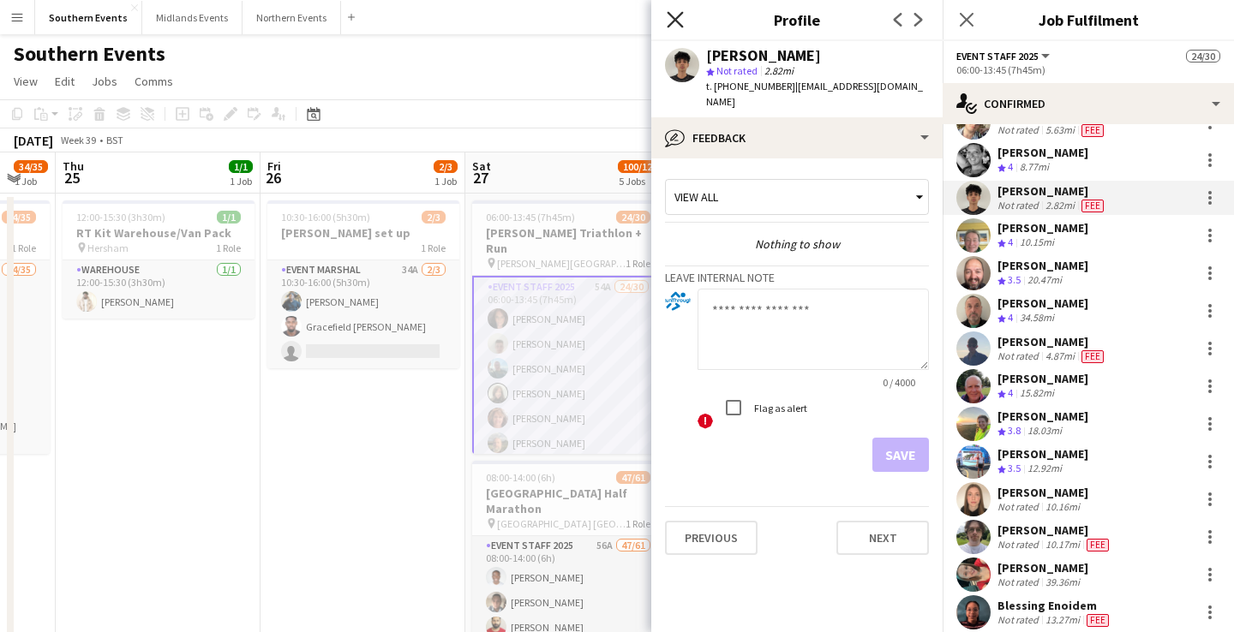
click at [677, 21] on icon at bounding box center [675, 19] width 16 height 16
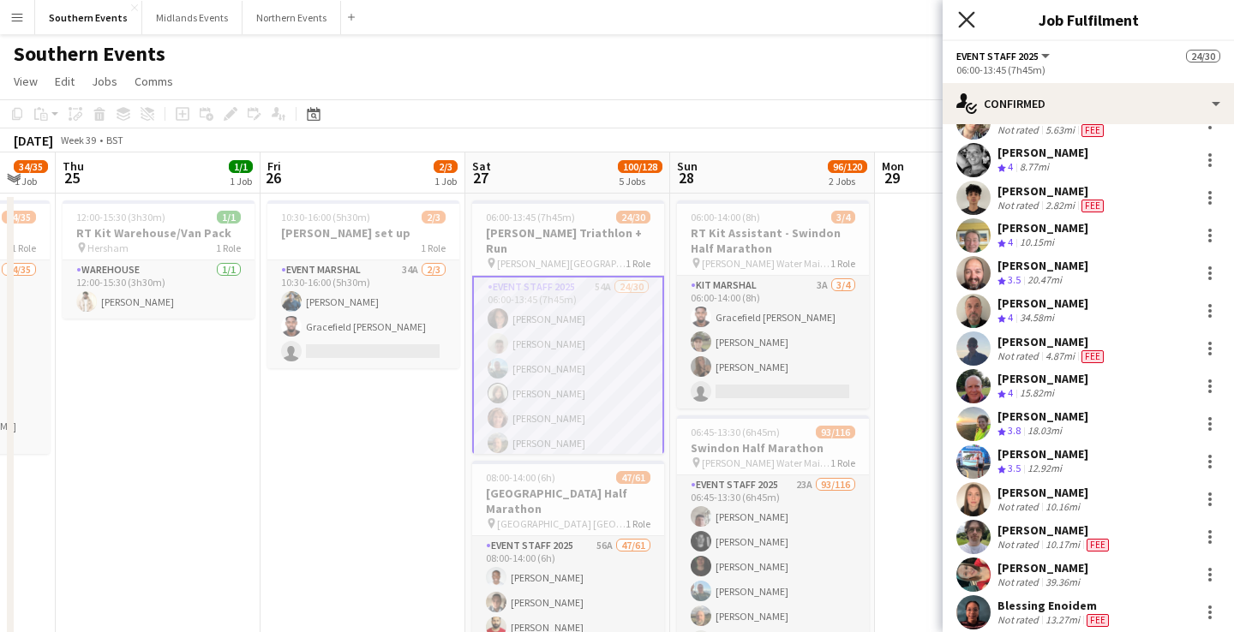
click at [970, 20] on icon "Close pop-in" at bounding box center [966, 19] width 16 height 16
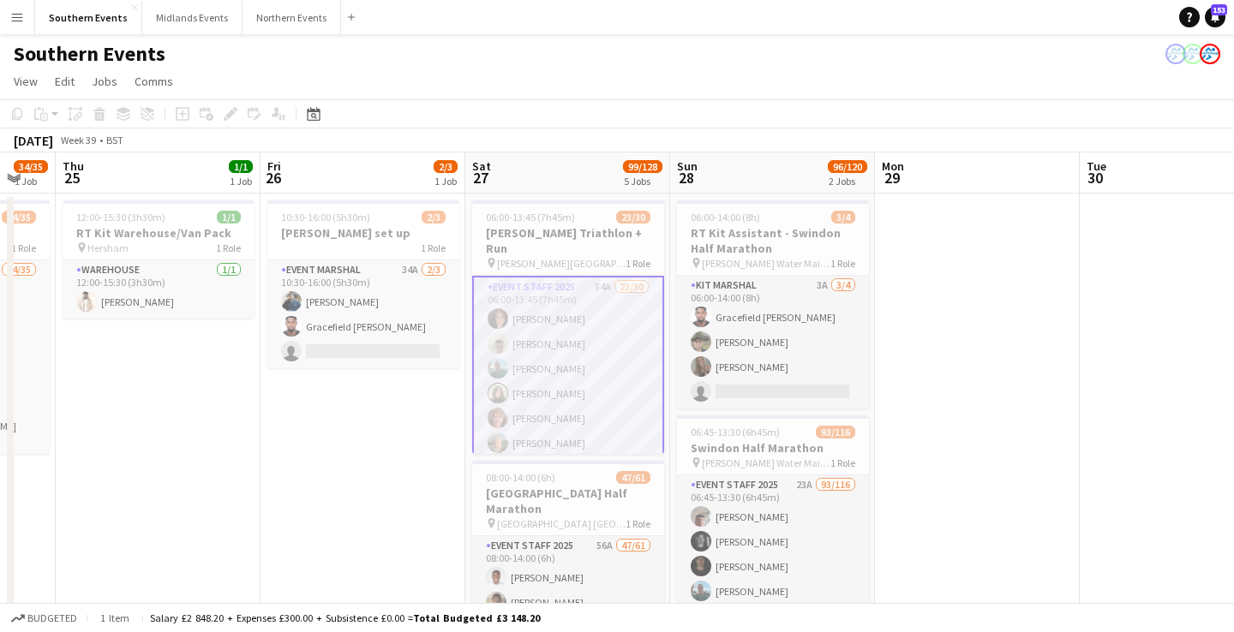
click at [18, 21] on app-icon "Menu" at bounding box center [17, 17] width 14 height 14
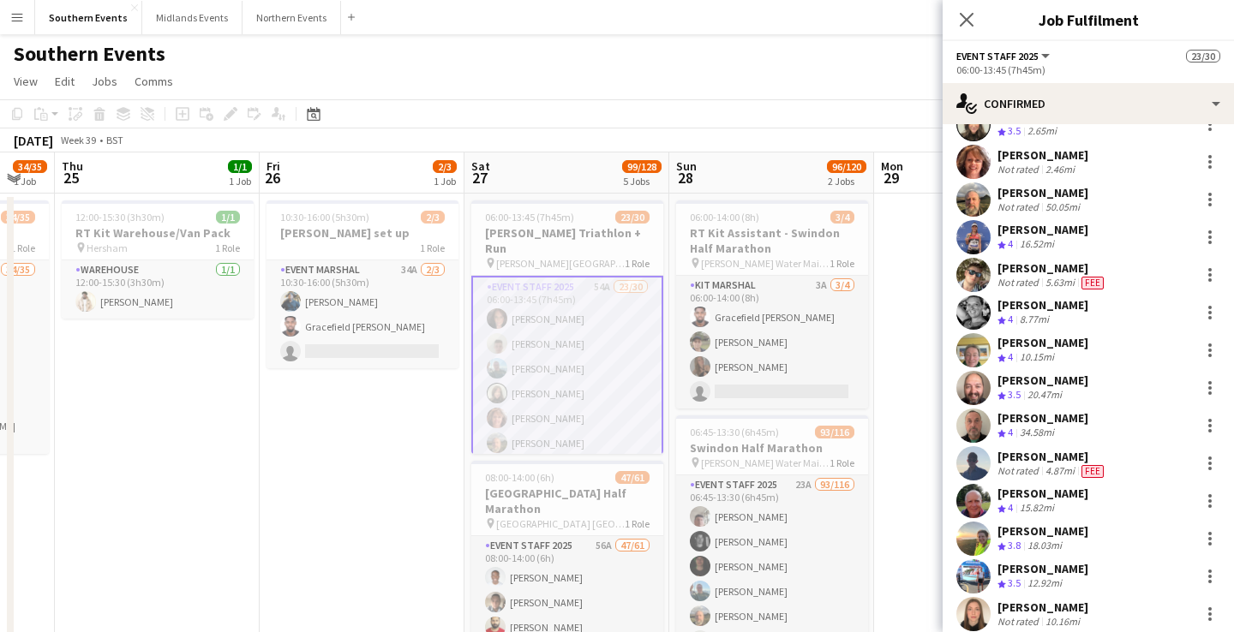
scroll to position [282, 0]
click at [1067, 414] on div "[PERSON_NAME] Crew rating 4 34.58mi" at bounding box center [1087, 425] width 291 height 34
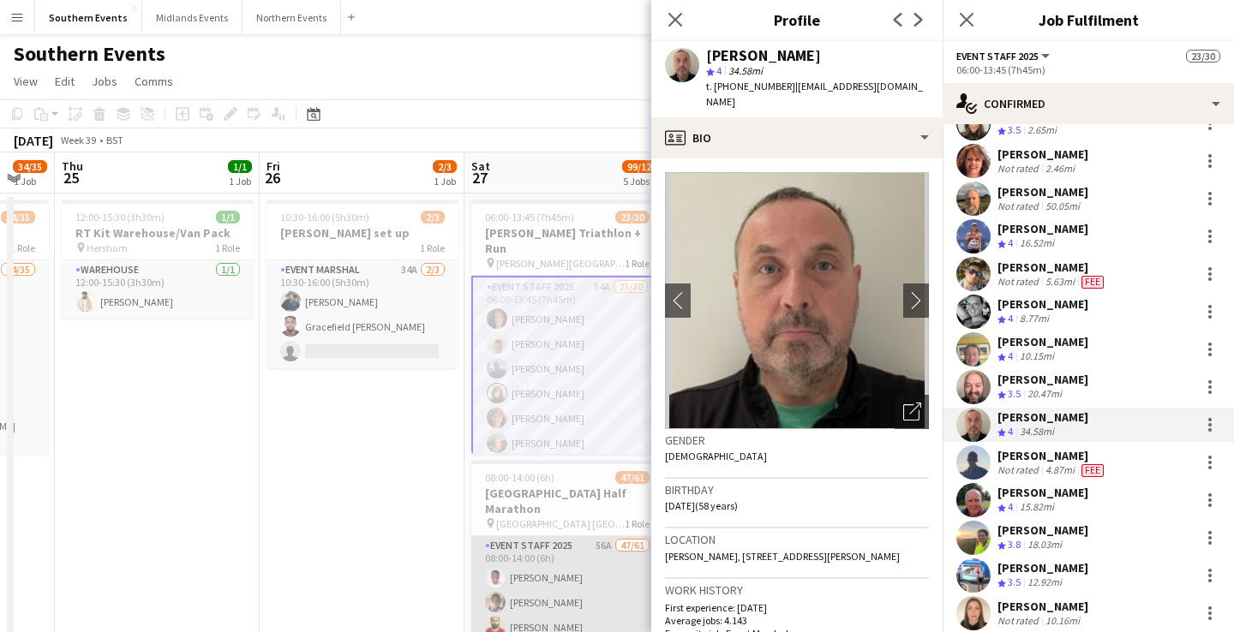
drag, startPoint x: 907, startPoint y: 541, endPoint x: 643, endPoint y: 539, distance: 263.9
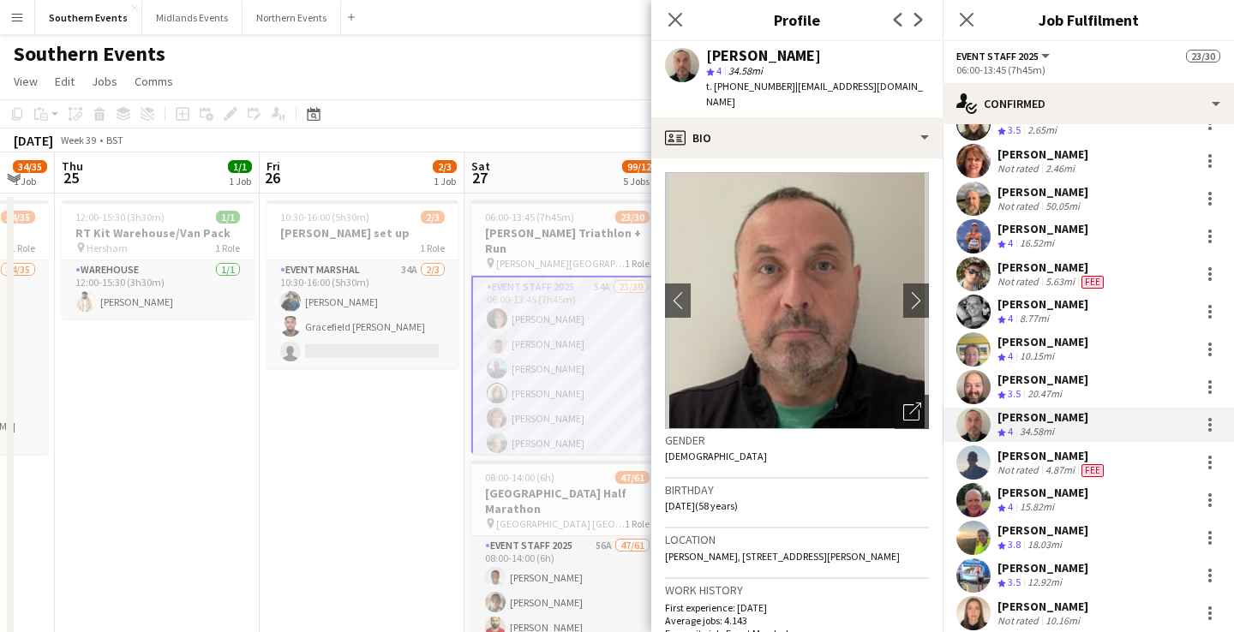
click at [754, 548] on div "Location [GEOGRAPHIC_DATA], [STREET_ADDRESS][PERSON_NAME]" at bounding box center [797, 554] width 264 height 50
click at [679, 15] on icon at bounding box center [675, 19] width 16 height 16
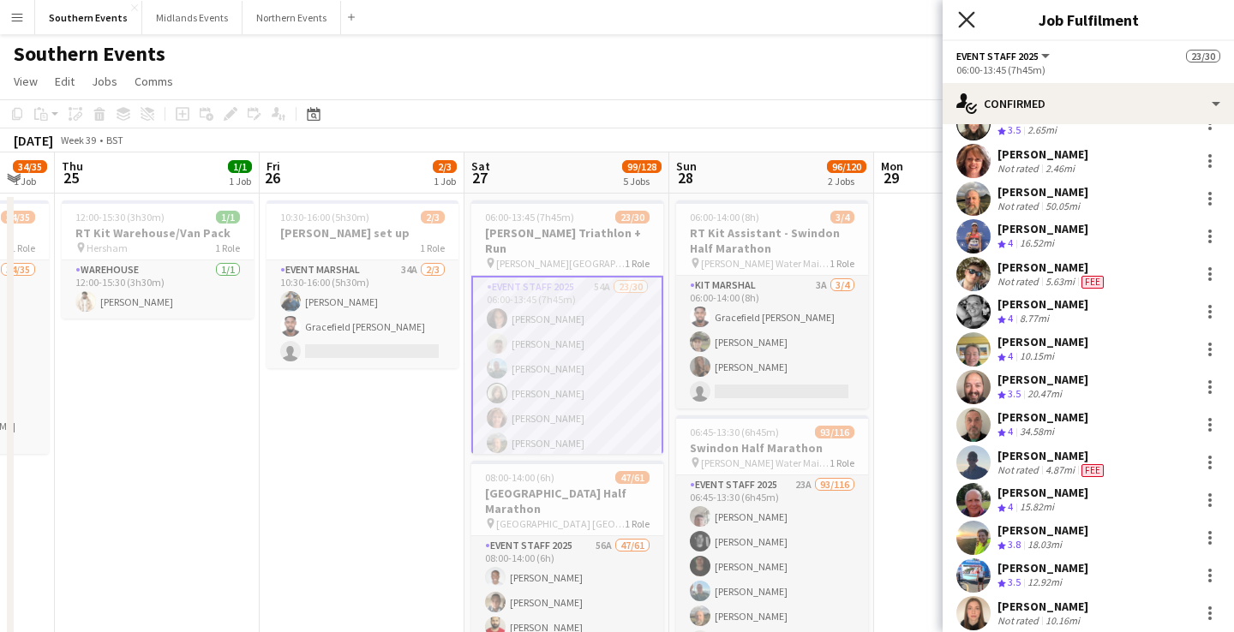
click at [971, 27] on icon "Close pop-in" at bounding box center [966, 19] width 16 height 16
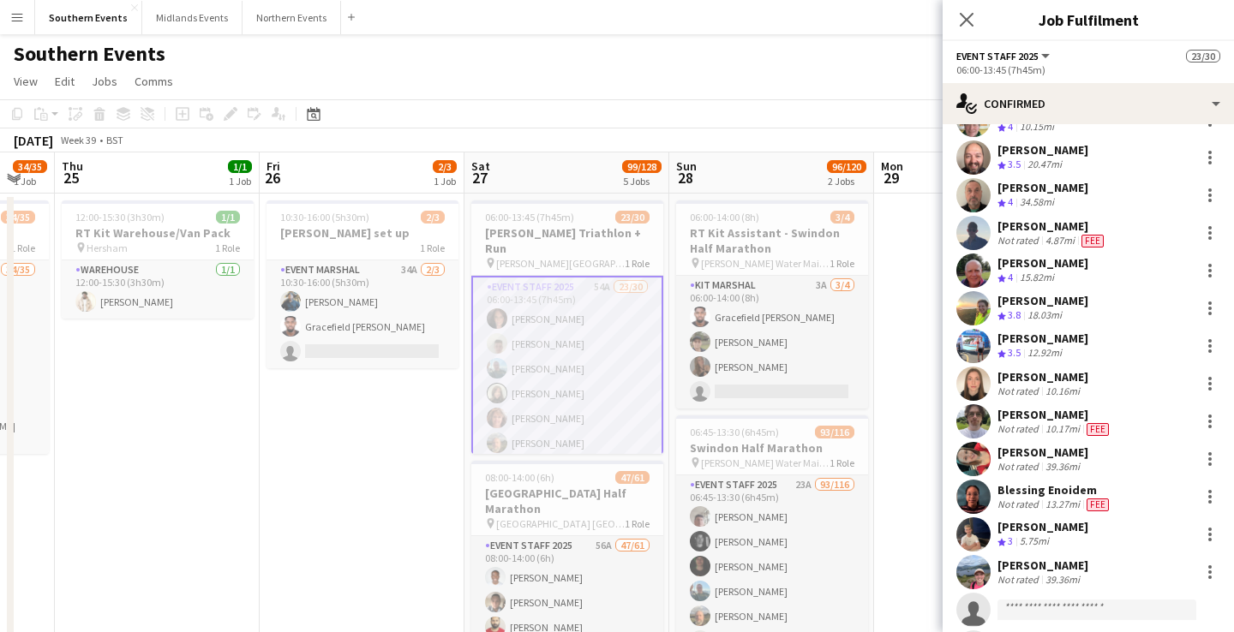
scroll to position [516, 0]
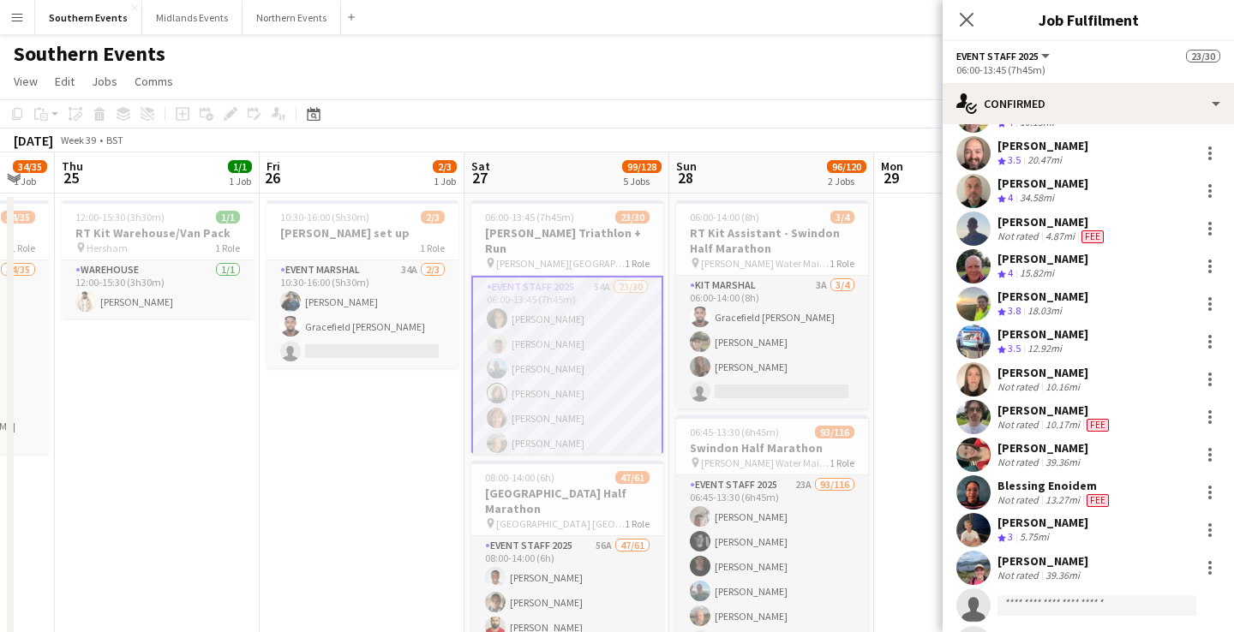
click at [1070, 342] on div "[PERSON_NAME]" at bounding box center [1042, 333] width 91 height 15
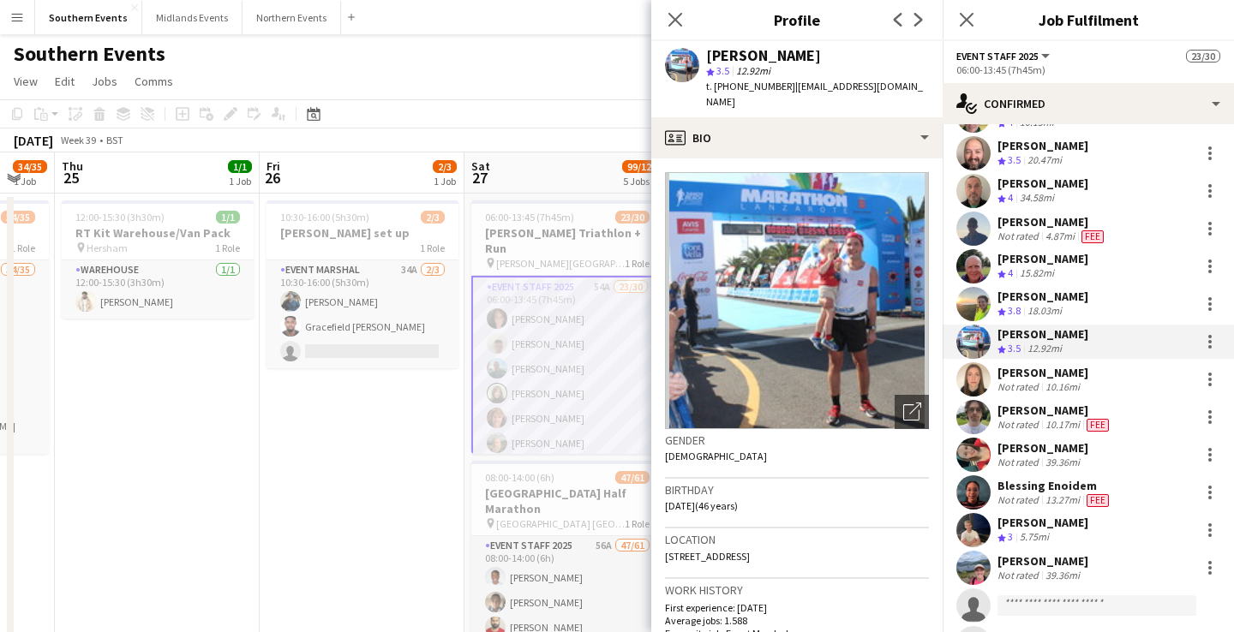
drag, startPoint x: 839, startPoint y: 540, endPoint x: 659, endPoint y: 542, distance: 179.9
click at [659, 542] on app-crew-profile-bio "Open photos pop-in Gender [DEMOGRAPHIC_DATA] Birthday [DEMOGRAPHIC_DATA] (46 ye…" at bounding box center [796, 395] width 291 height 474
copy span "[STREET_ADDRESS]"
click at [675, 16] on icon "Close pop-in" at bounding box center [675, 19] width 16 height 16
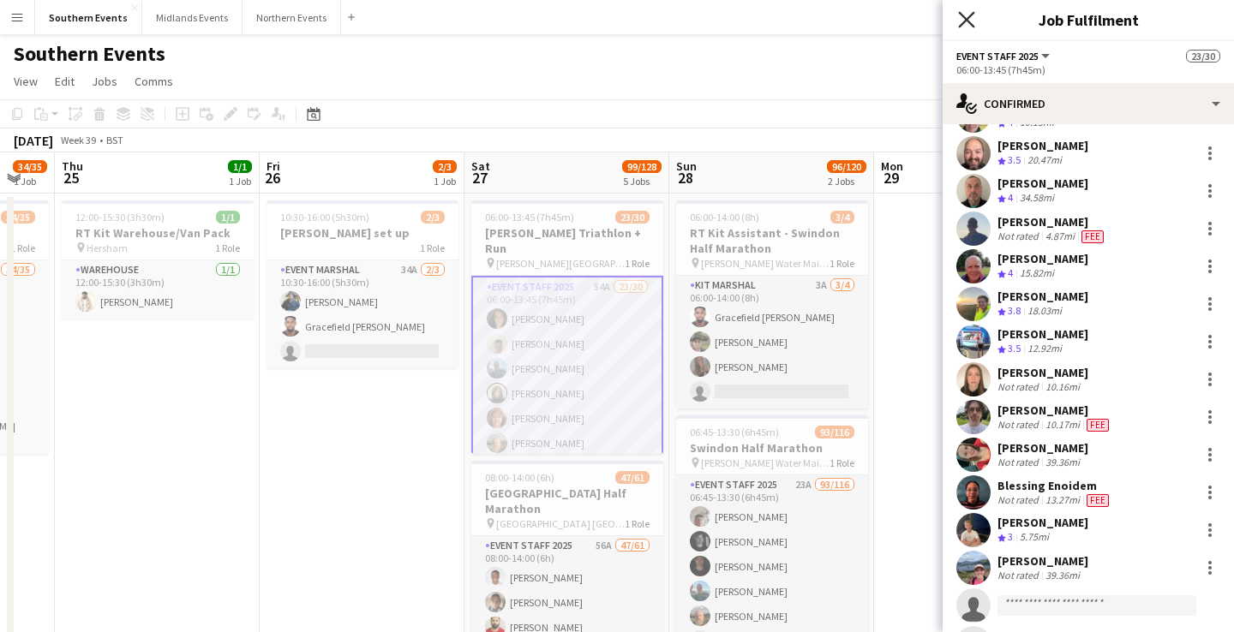
click at [961, 19] on icon "Close pop-in" at bounding box center [966, 19] width 16 height 16
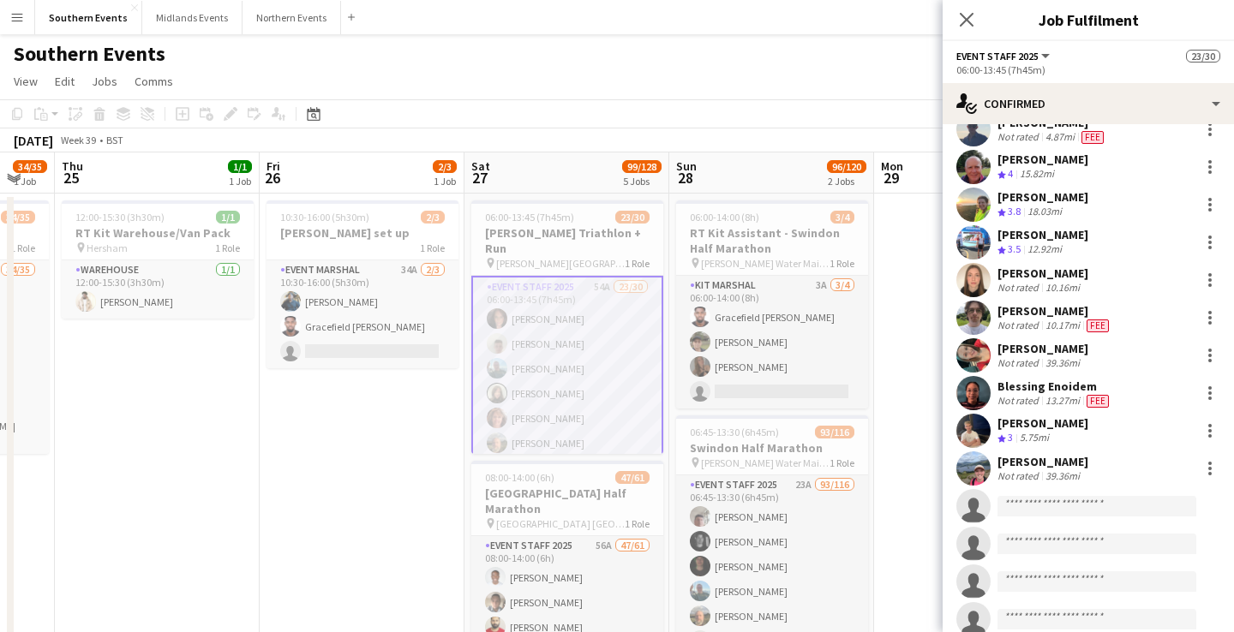
scroll to position [618, 0]
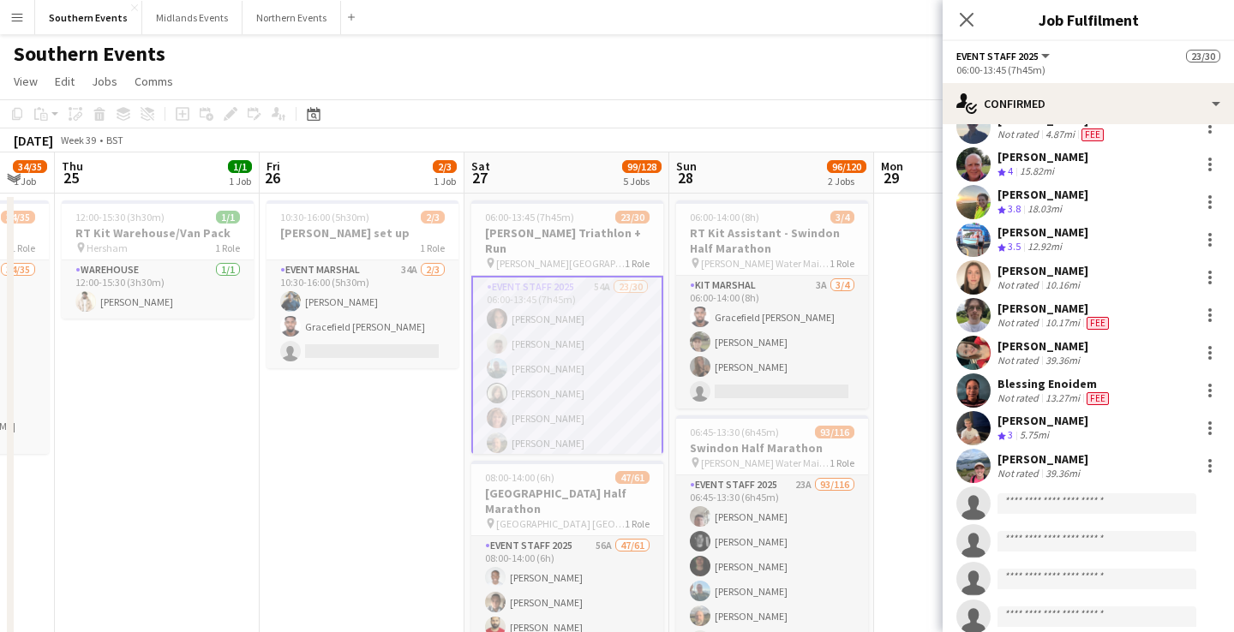
click at [1097, 428] on div "[PERSON_NAME] Crew rating 3 5.75mi" at bounding box center [1087, 428] width 291 height 34
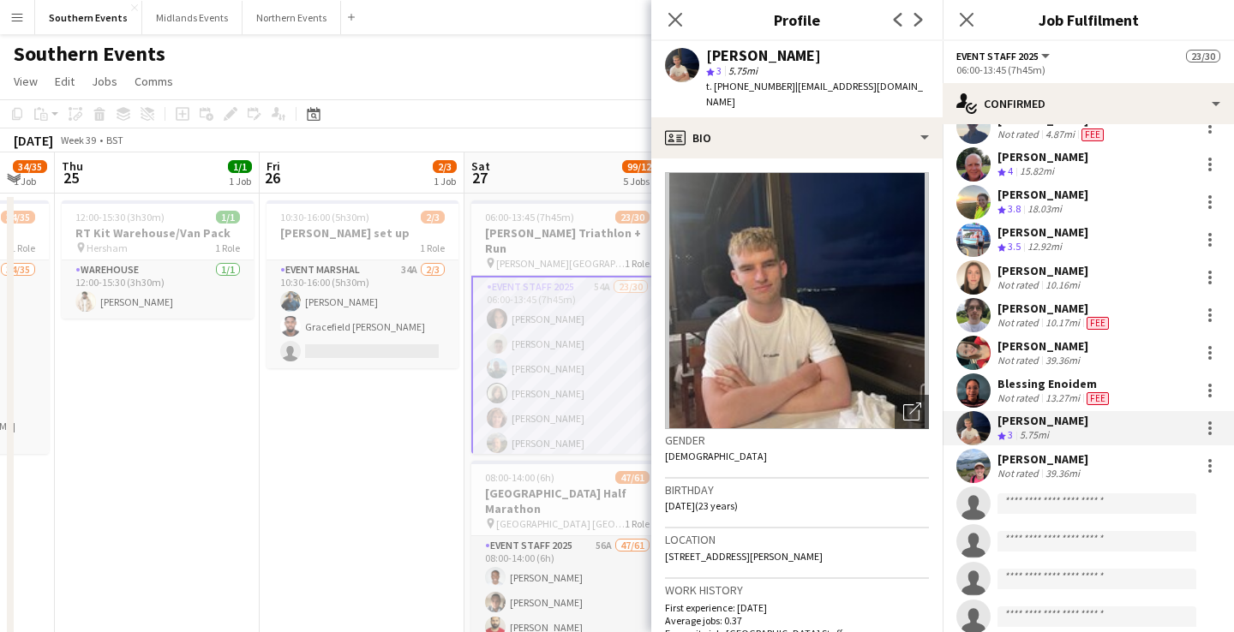
drag, startPoint x: 790, startPoint y: 85, endPoint x: 901, endPoint y: 85, distance: 111.4
click at [901, 85] on div "[PERSON_NAME] star 3 5.75mi t. [PHONE_NUMBER] | [EMAIL_ADDRESS][DOMAIN_NAME]" at bounding box center [796, 79] width 291 height 76
copy span "[EMAIL_ADDRESS][DOMAIN_NAME]"
drag, startPoint x: 792, startPoint y: 543, endPoint x: 659, endPoint y: 544, distance: 133.7
click at [659, 544] on app-crew-profile-bio "Open photos pop-in Gender [DEMOGRAPHIC_DATA] Birthday [DEMOGRAPHIC_DATA] (23 ye…" at bounding box center [796, 395] width 291 height 474
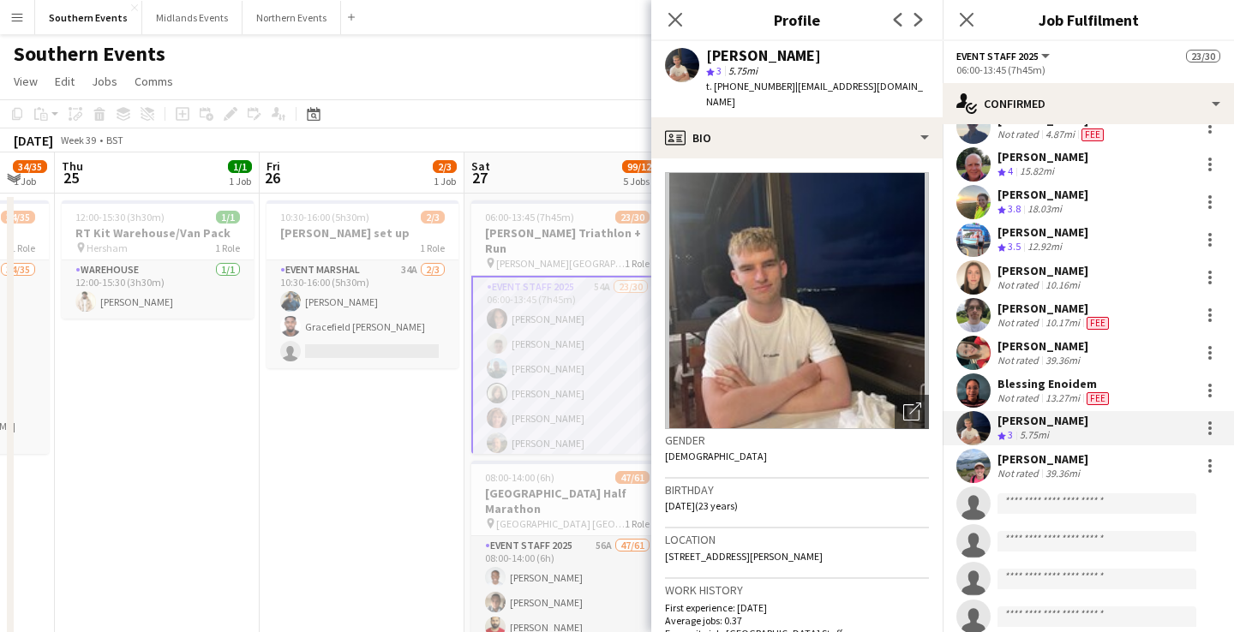
copy span "[STREET_ADDRESS][PERSON_NAME]"
click at [1043, 471] on div "39.36mi" at bounding box center [1062, 473] width 41 height 13
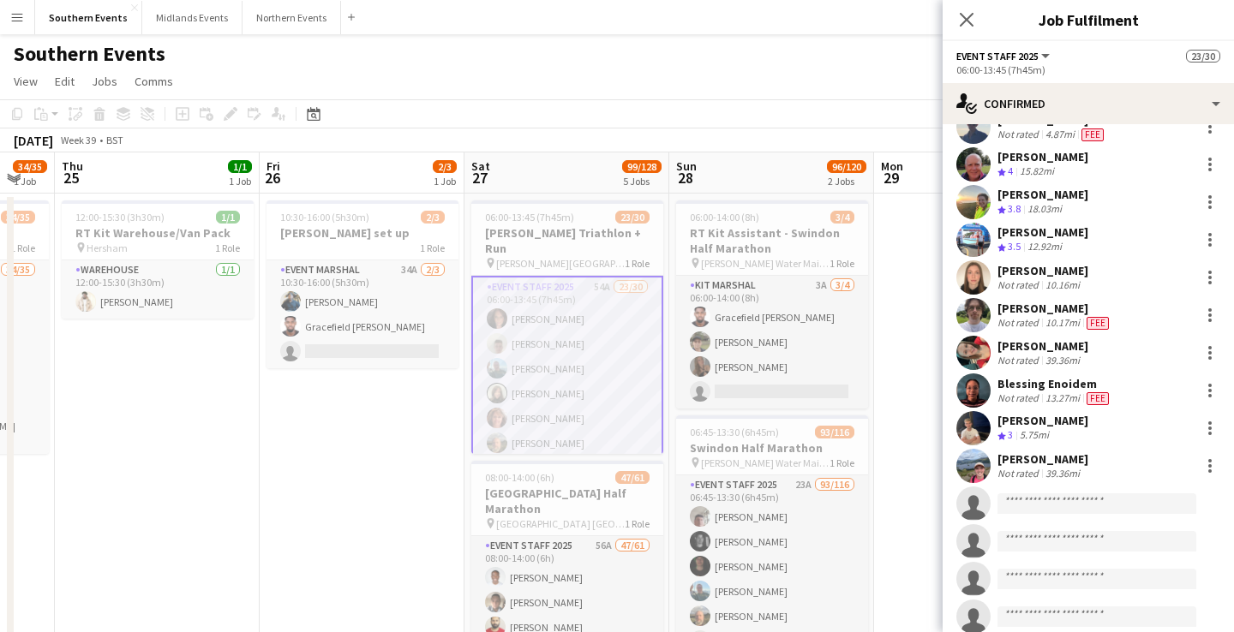
click at [1016, 21] on h3 "Job Fulfilment" at bounding box center [1087, 20] width 291 height 22
click at [972, 21] on icon "Close pop-in" at bounding box center [966, 19] width 16 height 16
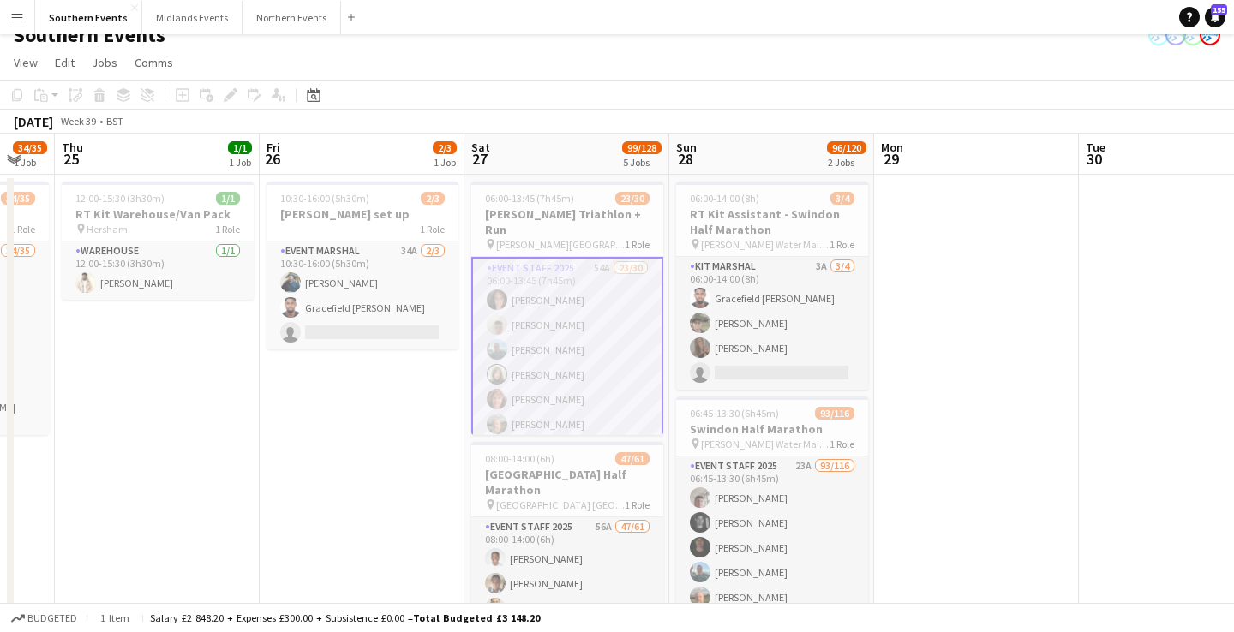
scroll to position [0, 0]
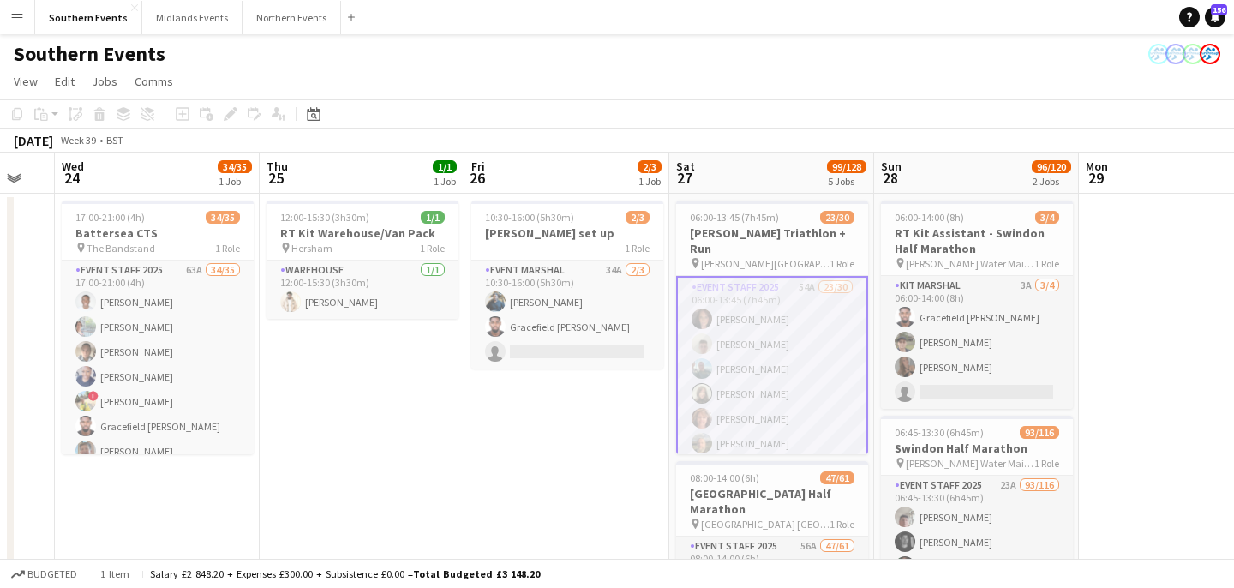
click at [14, 18] on app-icon "Menu" at bounding box center [17, 17] width 14 height 14
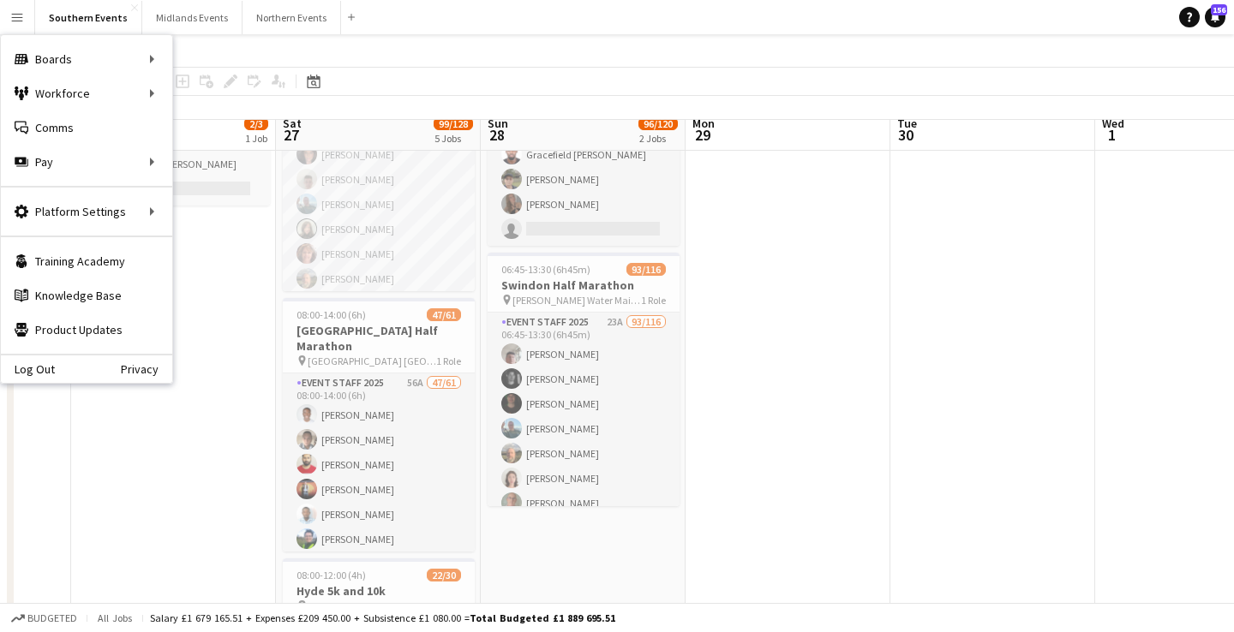
scroll to position [164, 0]
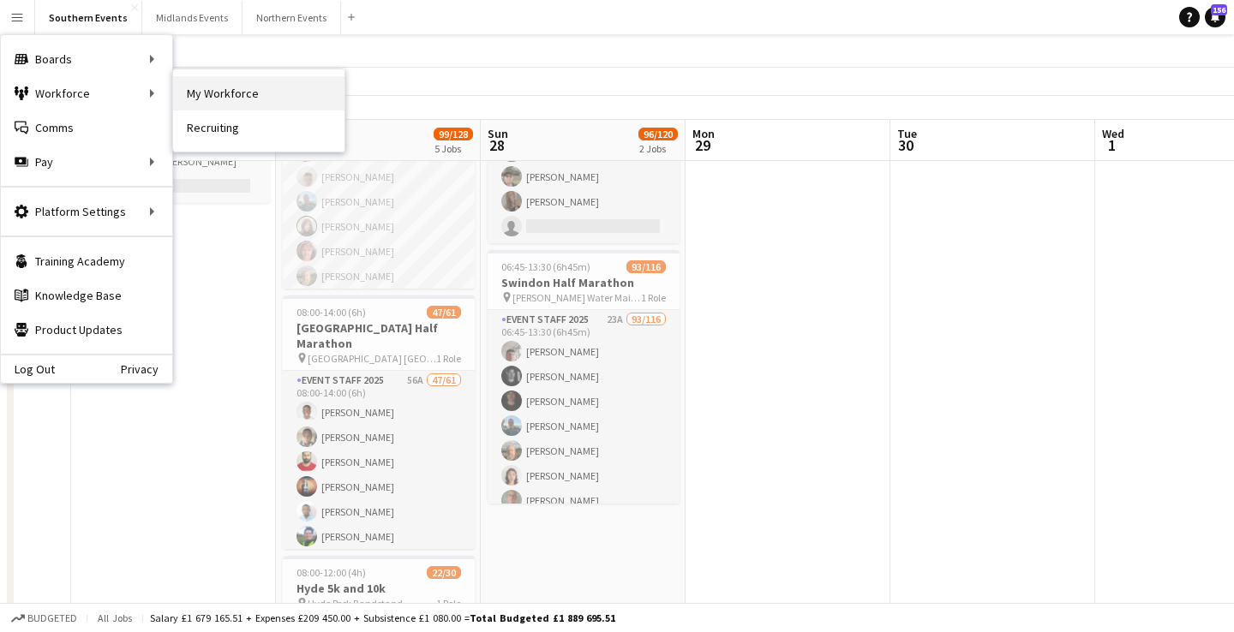
click at [223, 101] on link "My Workforce" at bounding box center [258, 93] width 171 height 34
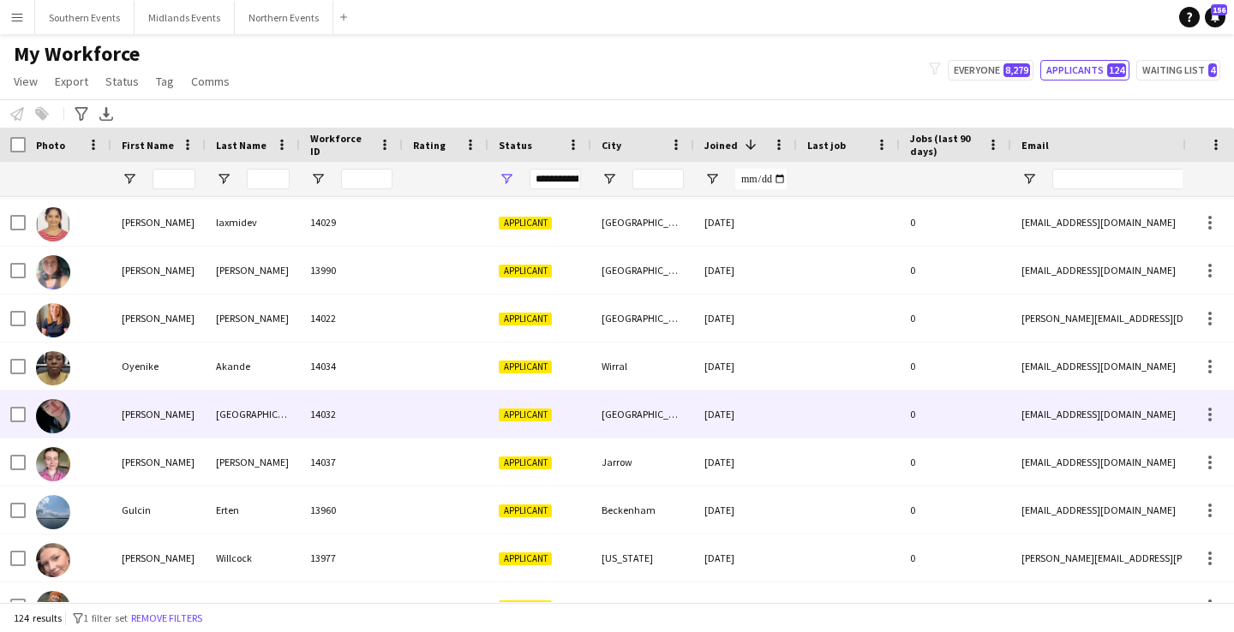
scroll to position [367, 0]
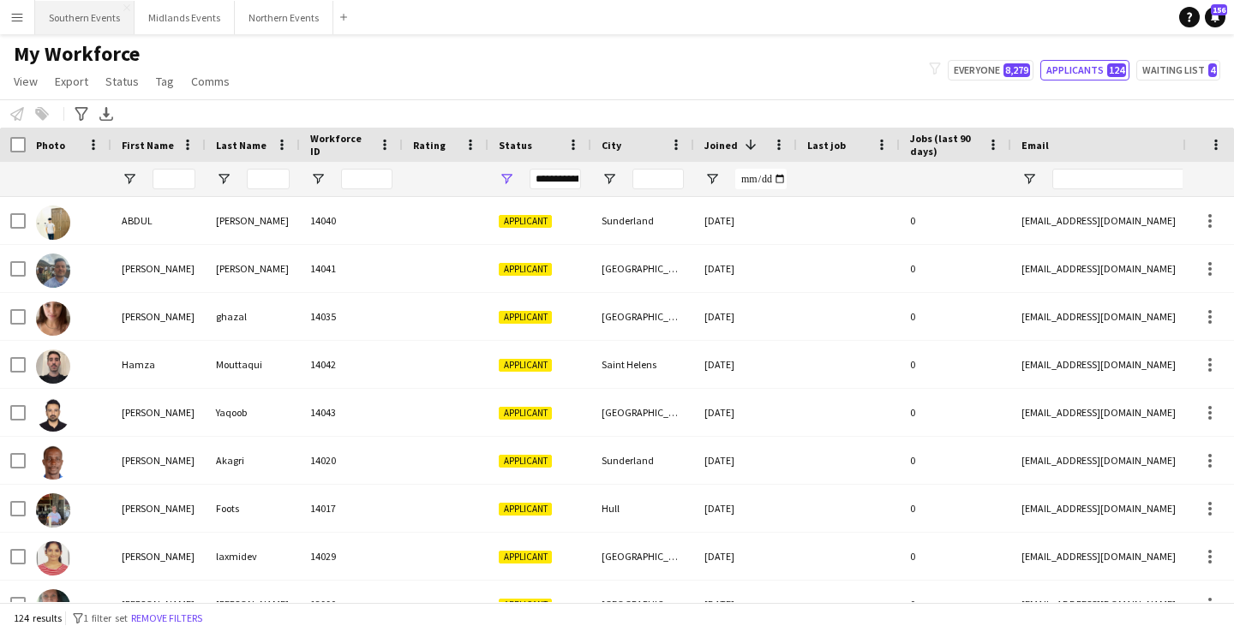
click at [80, 20] on button "Southern Events Close" at bounding box center [84, 17] width 99 height 33
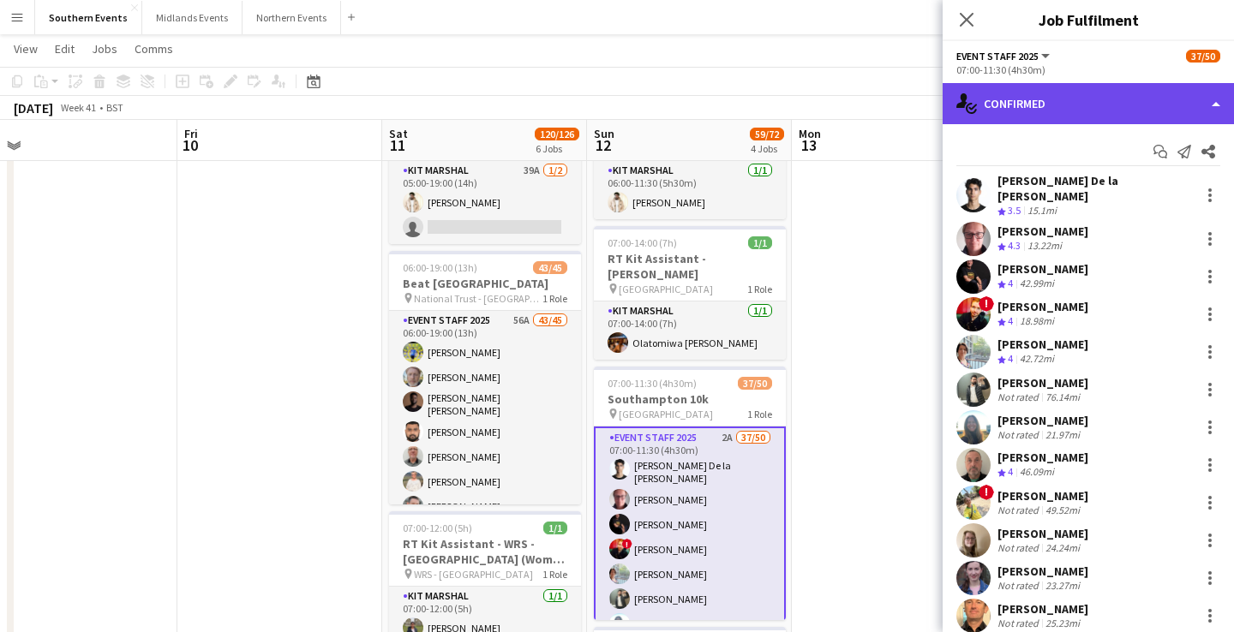
click at [1121, 100] on div "single-neutral-actions-check-2 Confirmed" at bounding box center [1087, 103] width 291 height 41
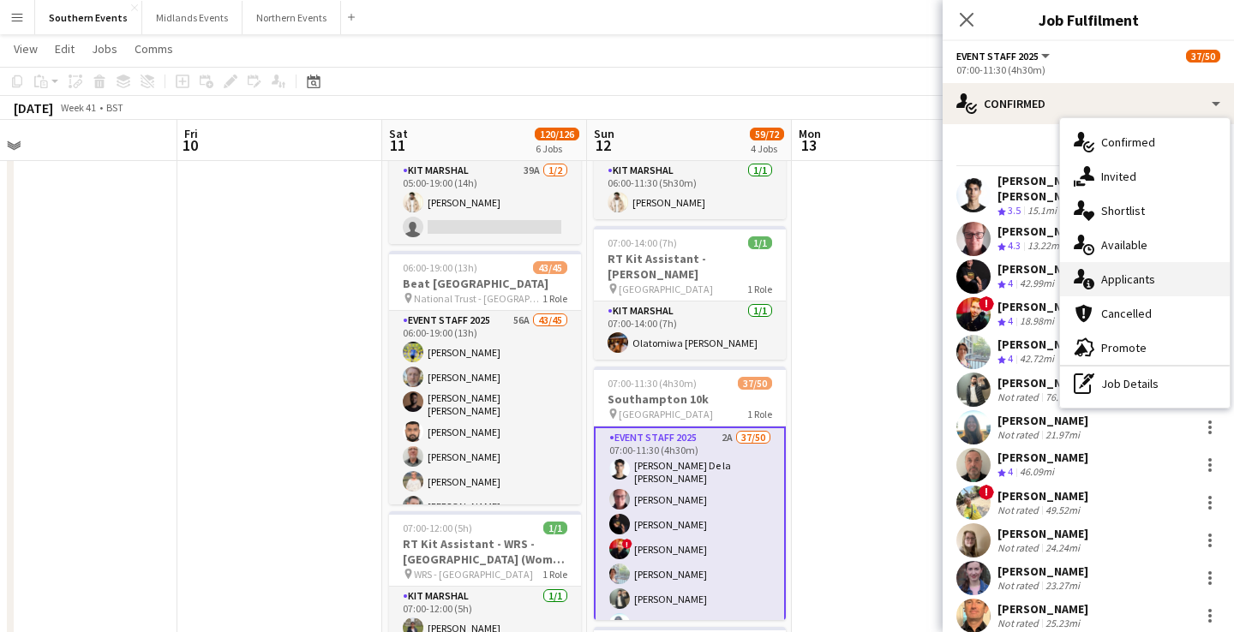
click at [1133, 278] on span "Applicants" at bounding box center [1128, 279] width 54 height 15
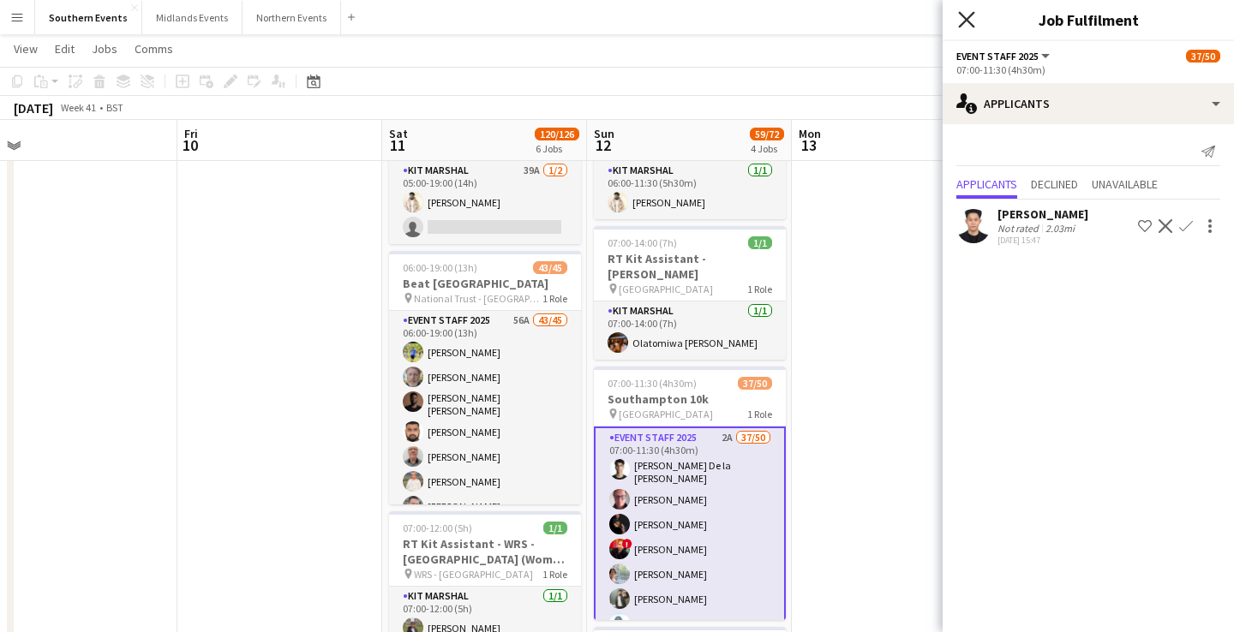
click at [964, 16] on icon at bounding box center [966, 19] width 16 height 16
